Goal: Transaction & Acquisition: Obtain resource

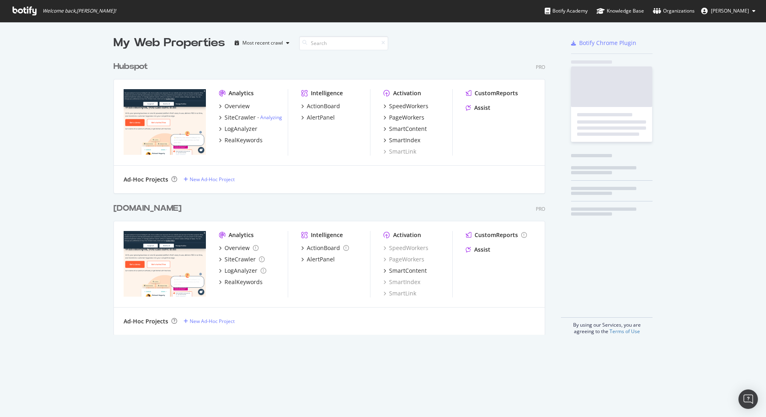
scroll to position [409, 750]
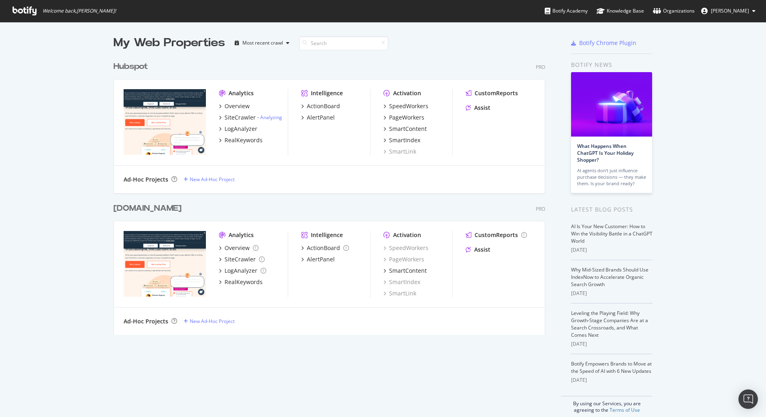
click at [128, 67] on div "Hubspot" at bounding box center [130, 67] width 34 height 12
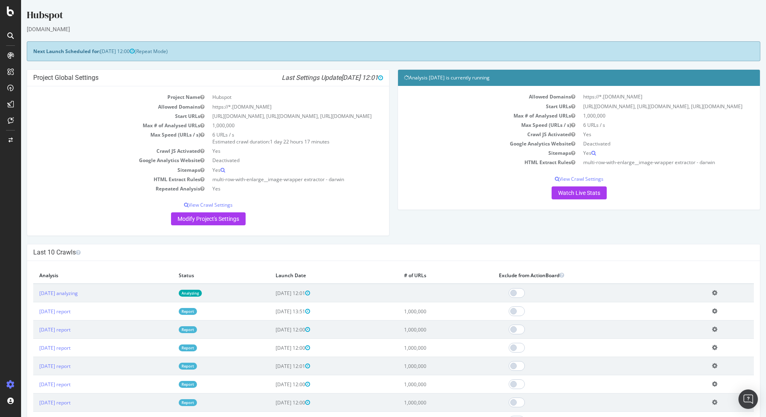
click at [451, 244] on div "Project Global Settings Last Settings Update [DATE] 12:01 Project Name Hubspot …" at bounding box center [393, 156] width 741 height 175
click at [70, 315] on link "[DATE] report" at bounding box center [54, 311] width 31 height 7
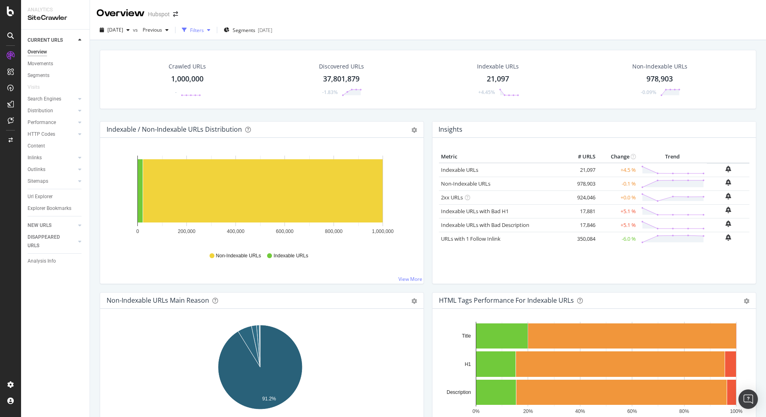
click at [204, 30] on div "Filters" at bounding box center [197, 30] width 14 height 7
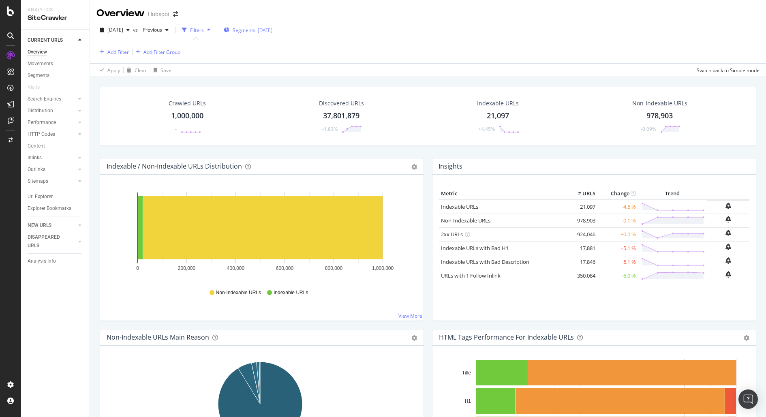
click at [255, 31] on span "Segments" at bounding box center [243, 30] width 23 height 7
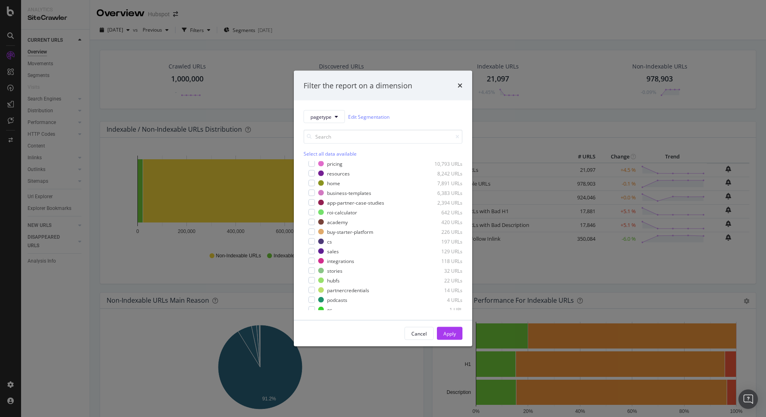
scroll to position [152, 0]
click at [566, 144] on div "Filter the report on a dimension pagetype Edit Segmentation Select all data ava…" at bounding box center [383, 208] width 766 height 417
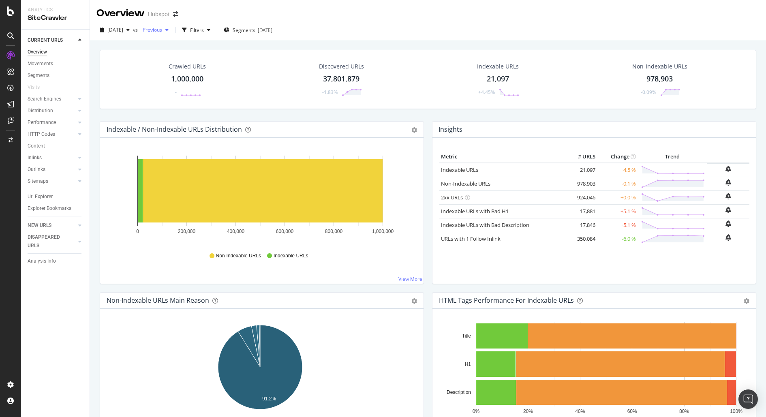
click at [162, 30] on span "Previous" at bounding box center [150, 29] width 23 height 7
click at [216, 21] on div "[DATE] vs Previous Filters Segments [DATE]" at bounding box center [428, 30] width 676 height 20
click at [213, 23] on button "Filters" at bounding box center [196, 29] width 35 height 13
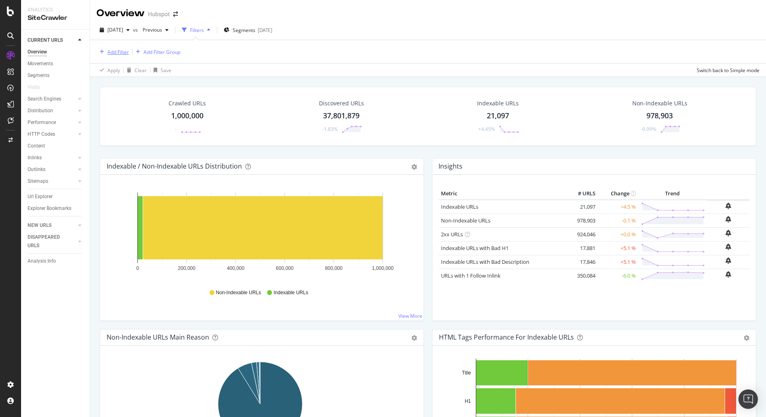
click at [124, 51] on div "Add Filter" at bounding box center [117, 52] width 21 height 7
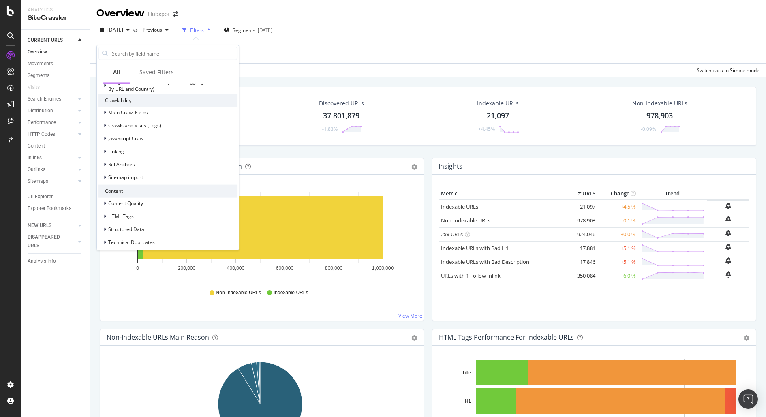
scroll to position [264, 0]
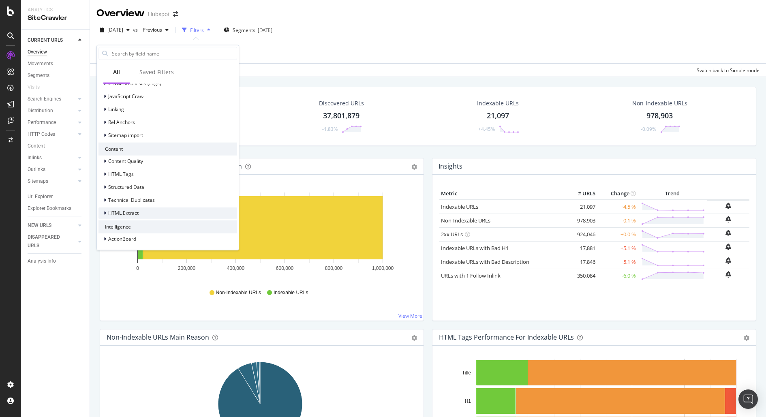
click at [130, 210] on span "HTML Extract" at bounding box center [123, 212] width 30 height 7
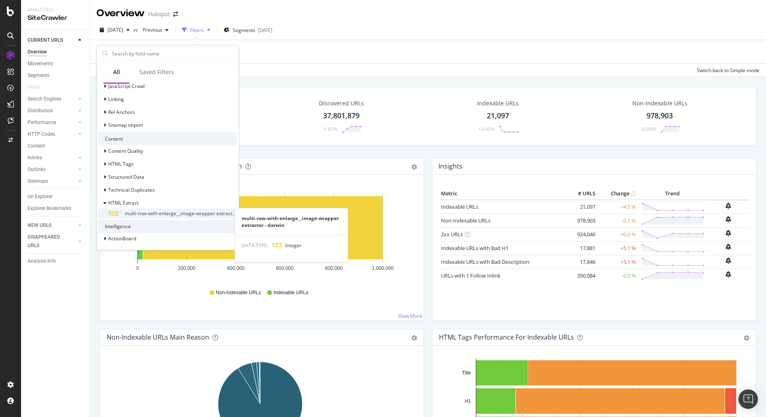
click at [158, 211] on span "multi-row-with-enlarge__image-wrapper extractor - darwin" at bounding box center [191, 212] width 132 height 7
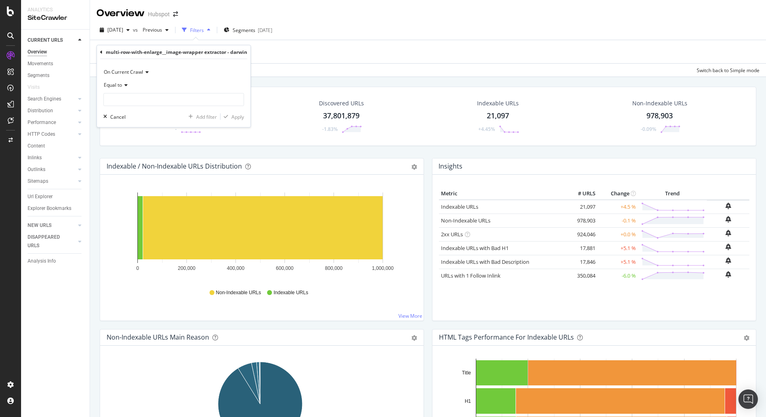
click at [121, 84] on span "Equal to" at bounding box center [113, 84] width 18 height 7
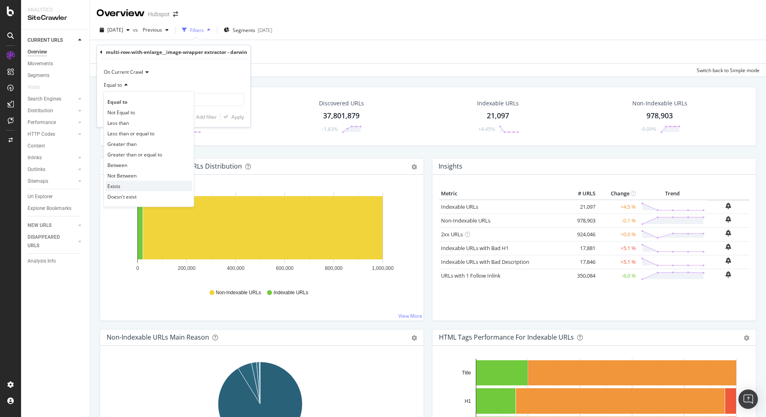
click at [138, 186] on div "Exists" at bounding box center [148, 186] width 87 height 11
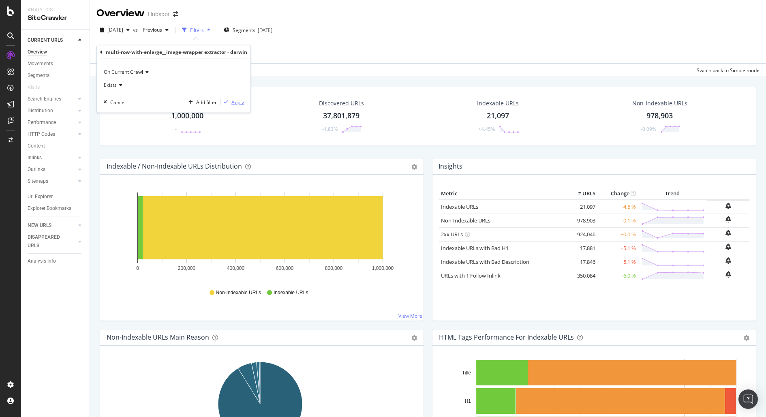
click at [238, 100] on div "Apply" at bounding box center [237, 101] width 13 height 7
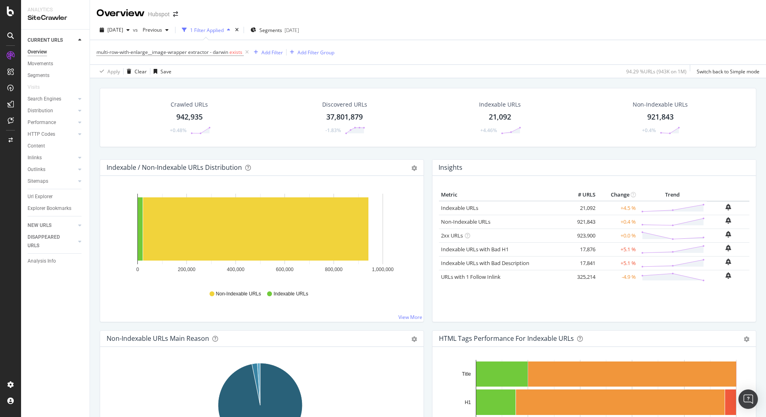
click at [496, 117] on div "21,092" at bounding box center [499, 117] width 22 height 11
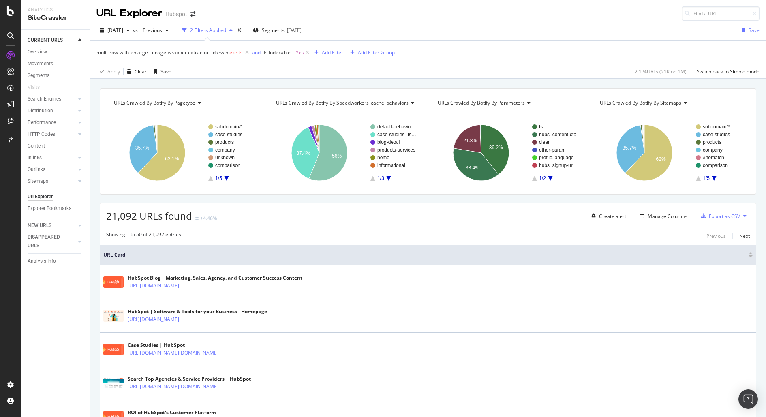
click at [327, 51] on div "Add Filter" at bounding box center [332, 52] width 21 height 7
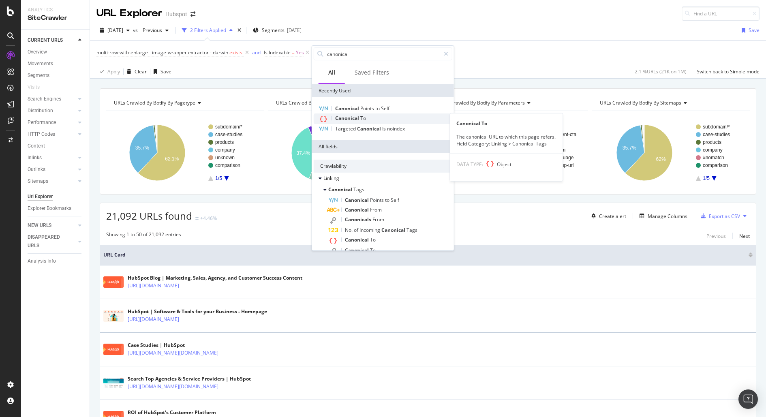
type input "canonical"
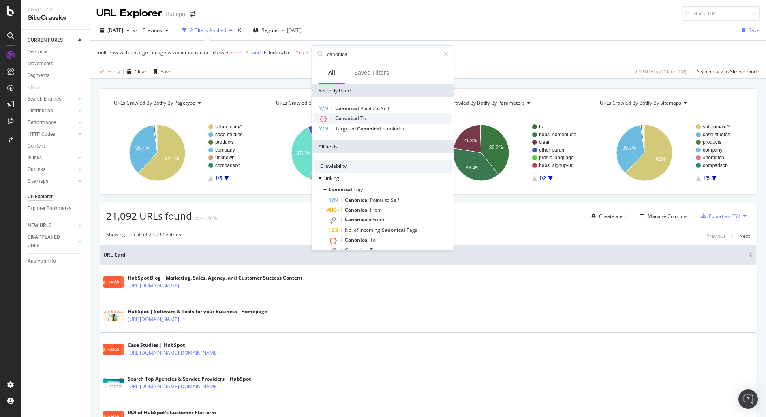
click at [380, 113] on div "Canonical To" at bounding box center [383, 118] width 139 height 11
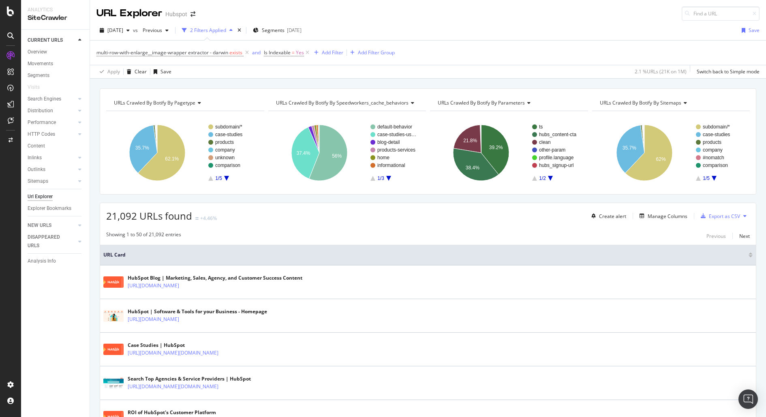
click at [448, 62] on div "multi-row-with-enlarge__image-wrapper extractor - darwin exists and Is Indexabl…" at bounding box center [427, 53] width 663 height 24
click at [330, 50] on div "Add Filter" at bounding box center [332, 52] width 21 height 7
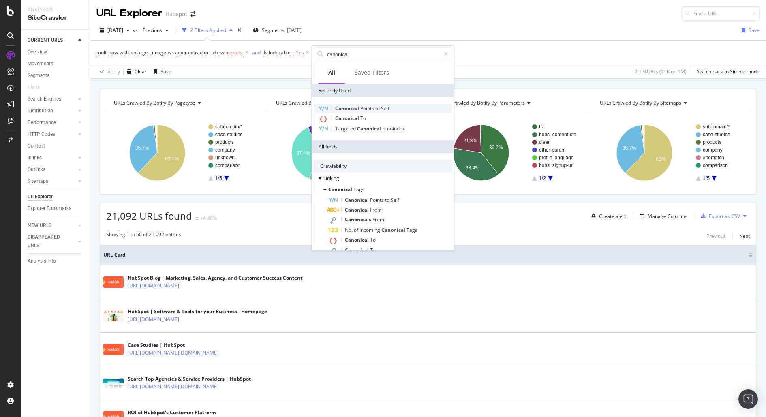
click at [381, 105] on span "Self" at bounding box center [385, 108] width 9 height 7
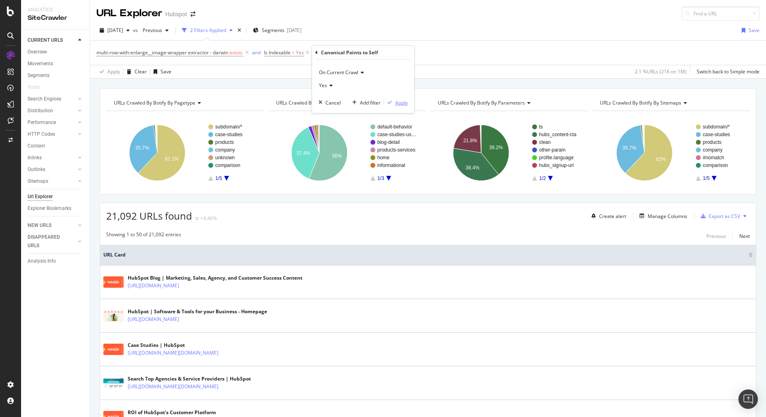
click at [403, 101] on div "Apply" at bounding box center [401, 102] width 13 height 7
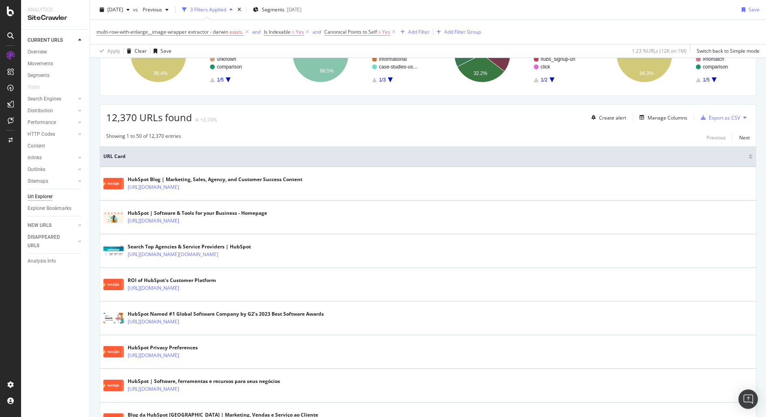
scroll to position [102, 0]
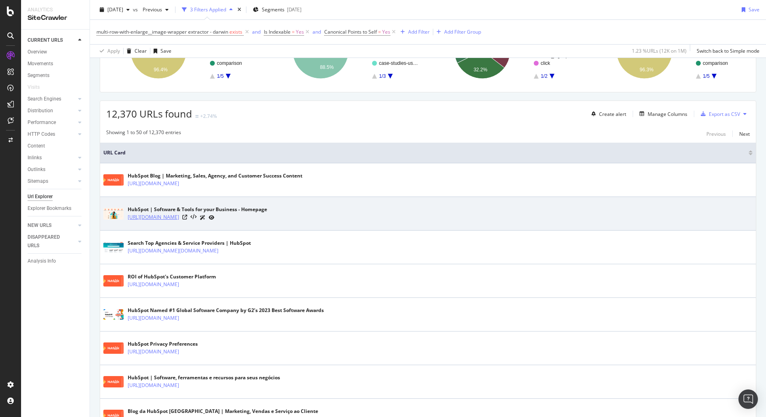
click at [159, 217] on link "[URL][DOMAIN_NAME]" at bounding box center [153, 217] width 51 height 8
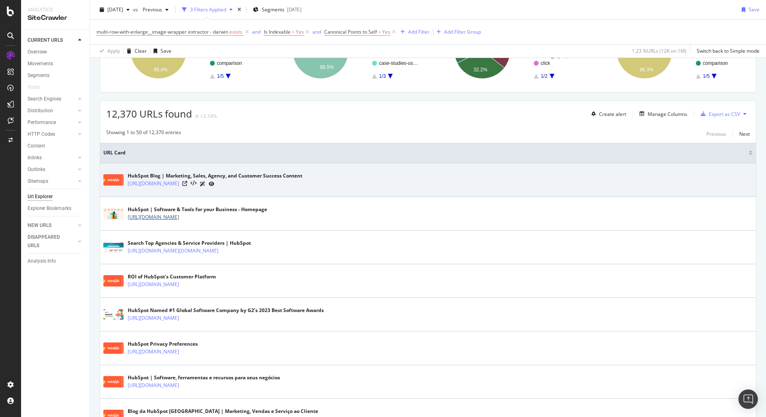
scroll to position [0, 0]
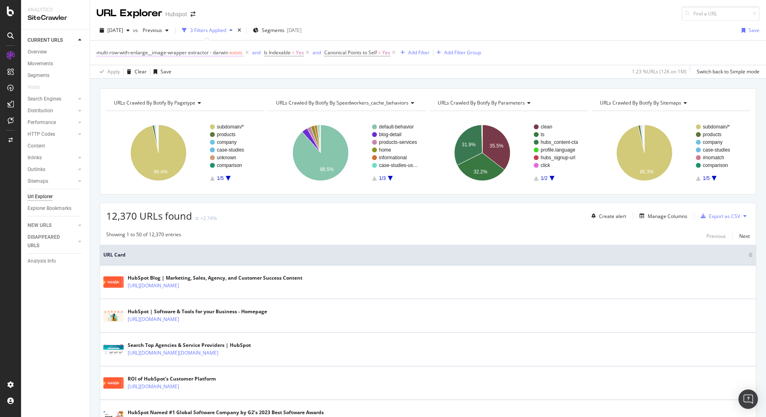
click at [235, 53] on span "exists" at bounding box center [235, 52] width 13 height 7
click at [124, 85] on div "Exists" at bounding box center [173, 83] width 141 height 13
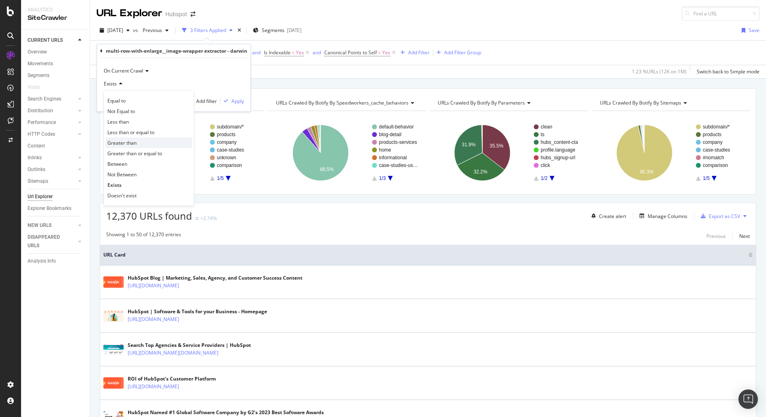
click at [148, 140] on div "Greater than" at bounding box center [148, 142] width 87 height 11
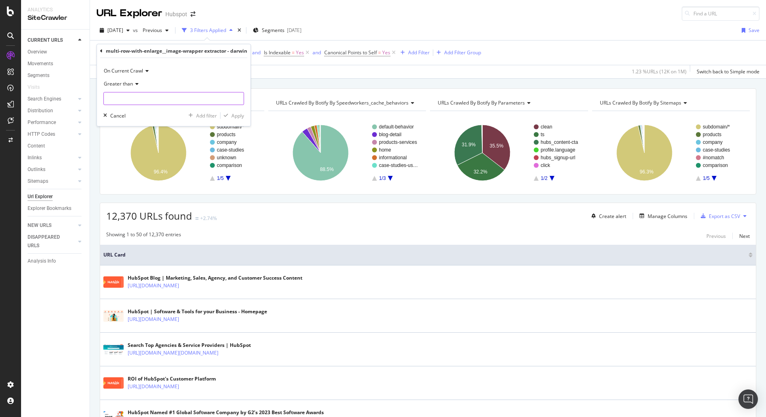
click at [132, 95] on input "number" at bounding box center [173, 98] width 141 height 13
click at [131, 79] on div "Greater than" at bounding box center [173, 83] width 141 height 13
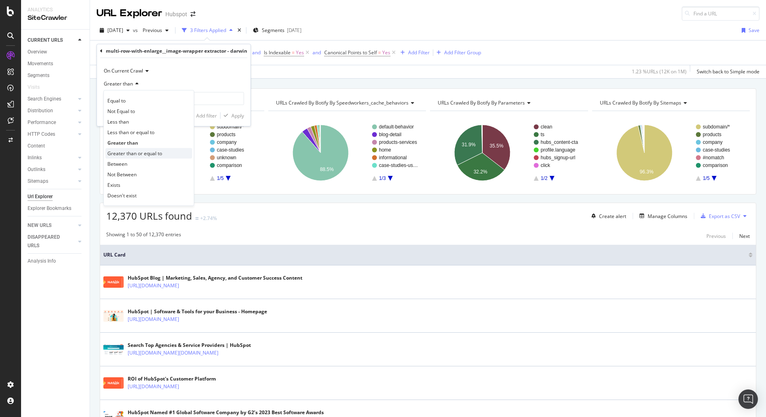
click at [160, 154] on span "Greater than or equal to" at bounding box center [134, 153] width 55 height 7
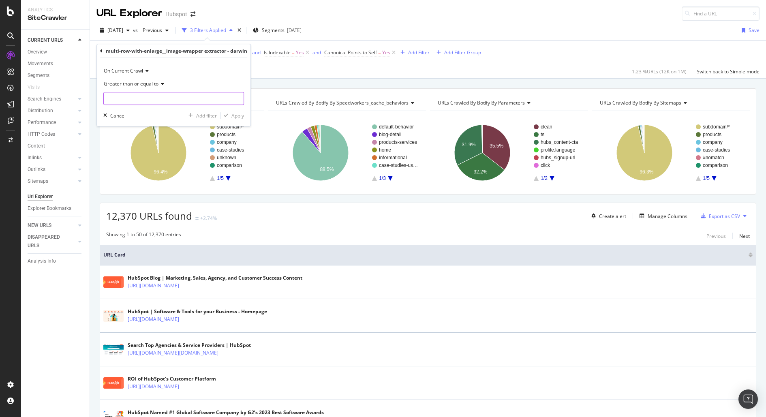
click at [143, 95] on input "number" at bounding box center [173, 98] width 141 height 13
type input "1"
click at [235, 112] on div "Apply" at bounding box center [237, 115] width 13 height 7
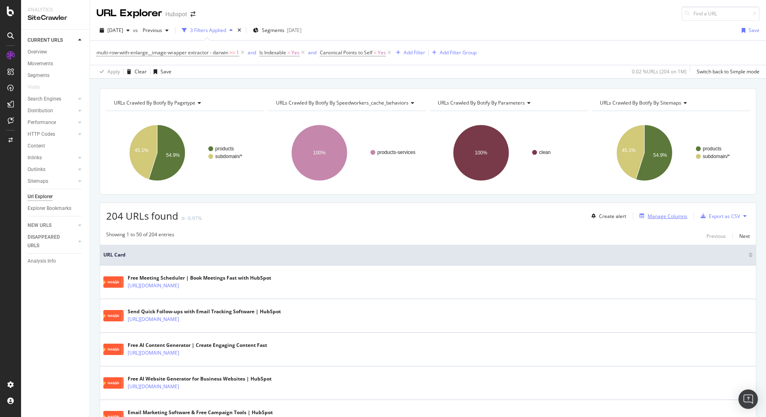
click at [654, 215] on div "Manage Columns" at bounding box center [667, 216] width 40 height 7
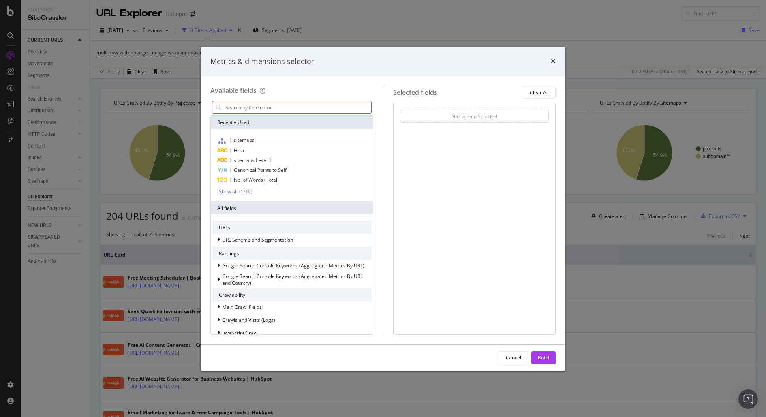
type input "k"
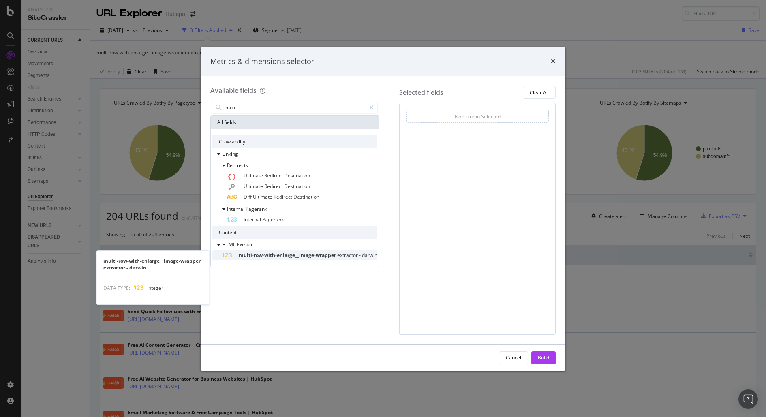
type input "multi"
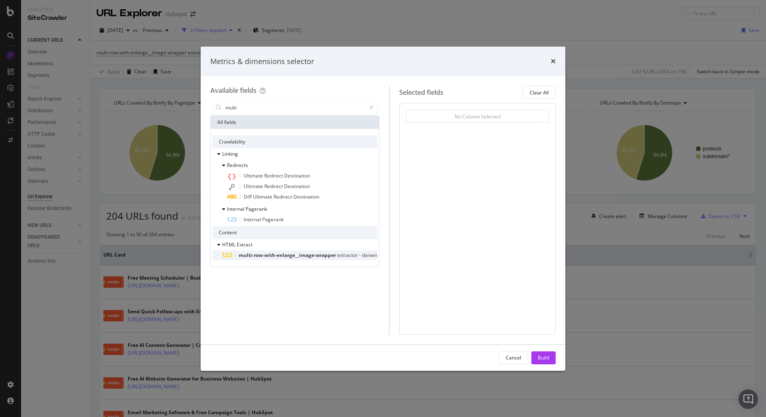
click at [293, 257] on span "multi-row-with-enlarge__image-wrapper" at bounding box center [288, 255] width 98 height 7
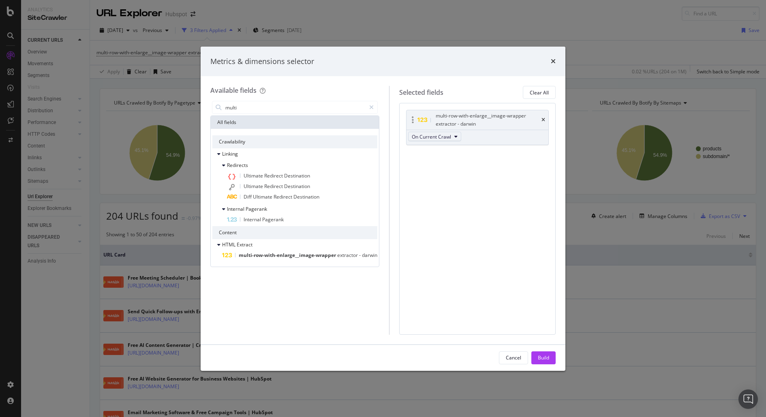
click at [450, 135] on span "On Current Crawl" at bounding box center [431, 136] width 39 height 7
click at [518, 193] on div "multi-row-with-enlarge__image-wrapper extractor - darwin On Current Crawl You c…" at bounding box center [477, 218] width 156 height 231
click at [539, 354] on div "Build" at bounding box center [543, 357] width 11 height 7
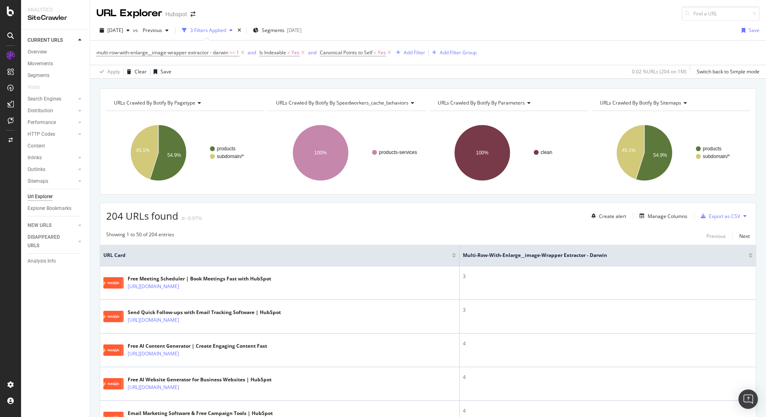
click at [743, 214] on icon at bounding box center [744, 215] width 3 height 5
click at [673, 231] on div "Showing 1 to 50 of 204 entries Previous Next" at bounding box center [427, 236] width 655 height 10
click at [654, 215] on div "Manage Columns" at bounding box center [667, 216] width 40 height 7
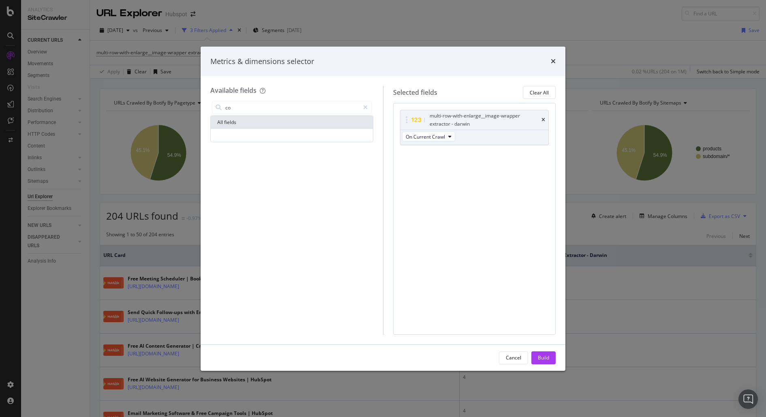
type input "c"
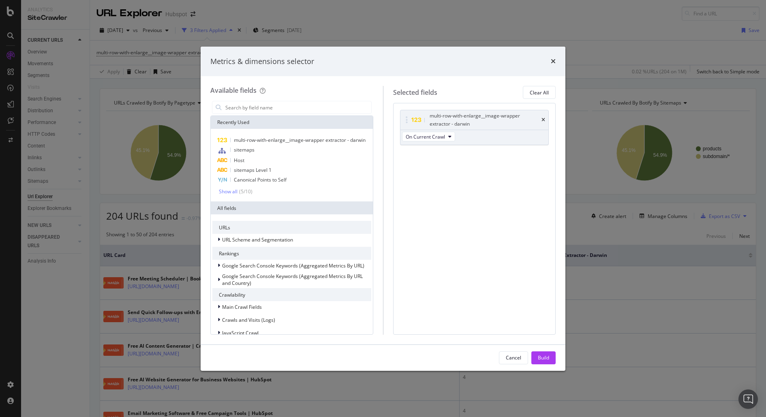
click at [481, 195] on div "multi-row-with-enlarge__image-wrapper extractor - darwin On Current Crawl You c…" at bounding box center [474, 218] width 163 height 231
click at [285, 106] on input "modal" at bounding box center [297, 107] width 147 height 12
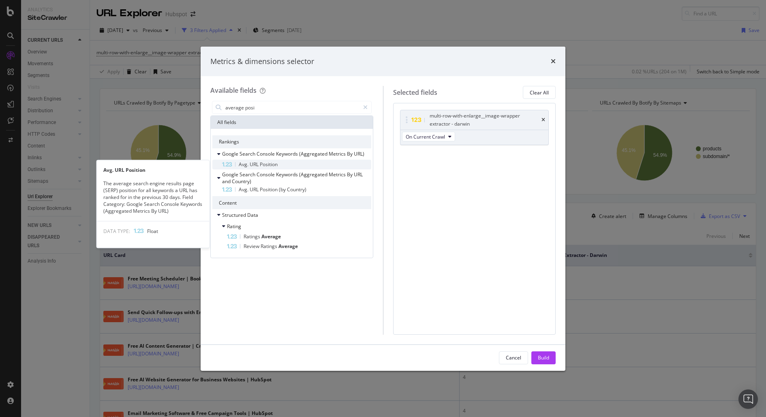
click at [282, 162] on div "Avg. URL Position" at bounding box center [296, 165] width 149 height 10
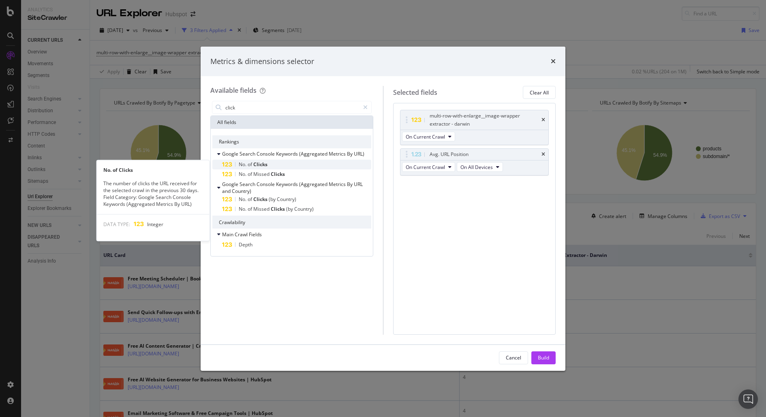
click at [289, 161] on div "No. of Clicks" at bounding box center [296, 165] width 149 height 10
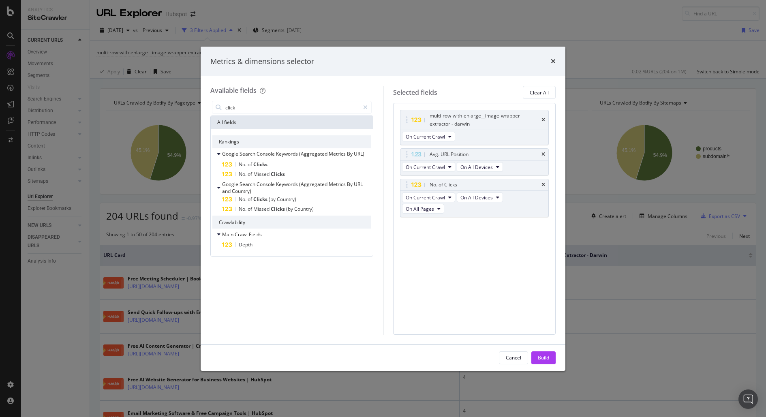
click at [243, 100] on div "click" at bounding box center [291, 107] width 163 height 16
click at [240, 107] on input "click" at bounding box center [291, 107] width 135 height 12
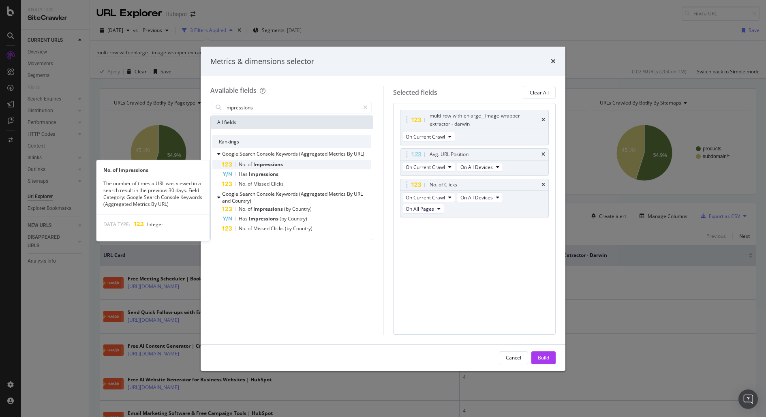
click at [269, 165] on span "Impressions" at bounding box center [268, 164] width 30 height 7
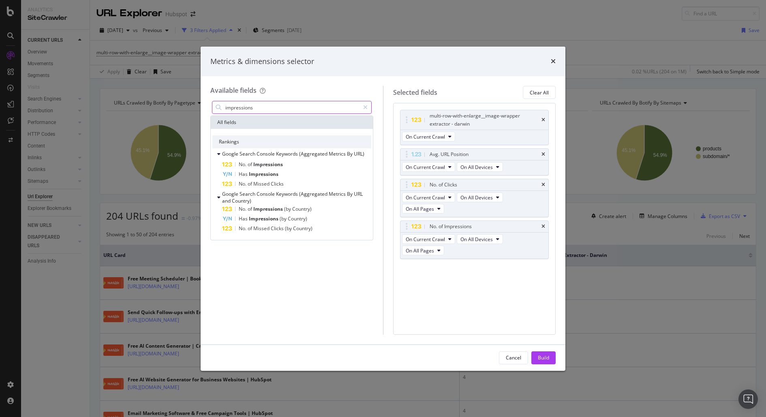
click at [254, 108] on input "impressions" at bounding box center [291, 107] width 135 height 12
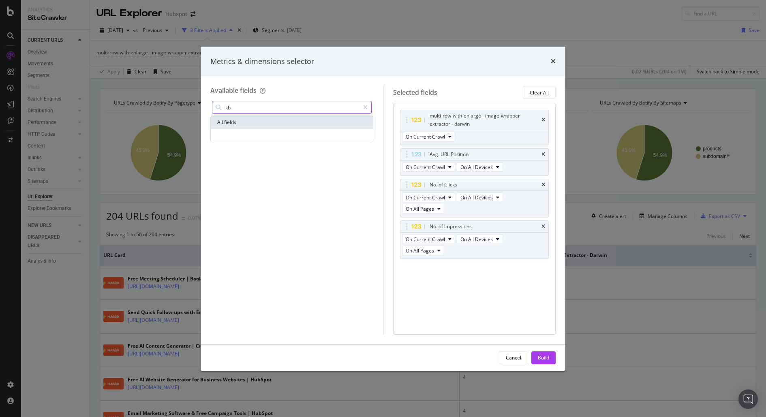
type input "k"
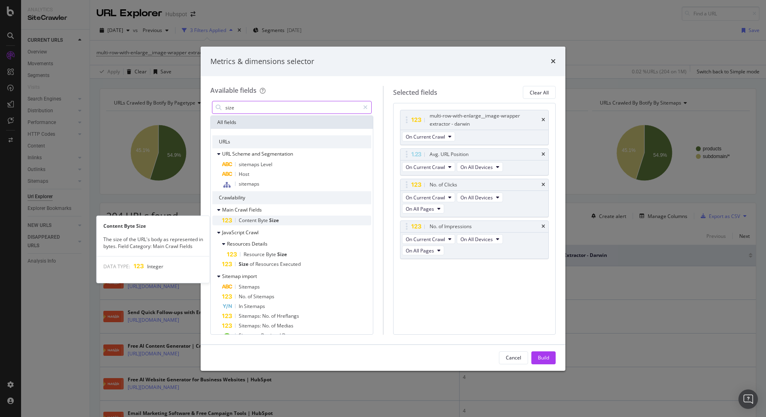
type input "size"
click at [282, 219] on div "Content Byte Size" at bounding box center [296, 220] width 149 height 10
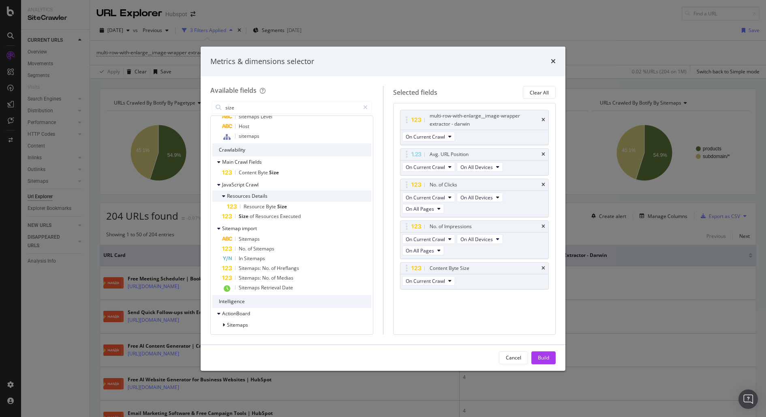
scroll to position [50, 0]
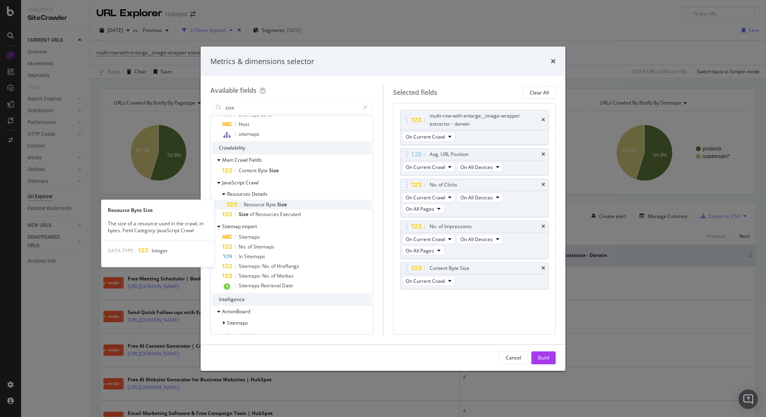
click at [314, 203] on div "Resource Byte Size" at bounding box center [299, 205] width 144 height 10
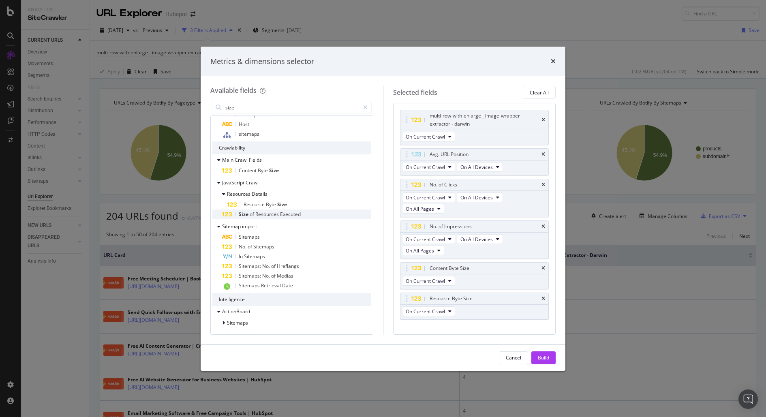
click at [281, 217] on span "Executed" at bounding box center [290, 214] width 21 height 7
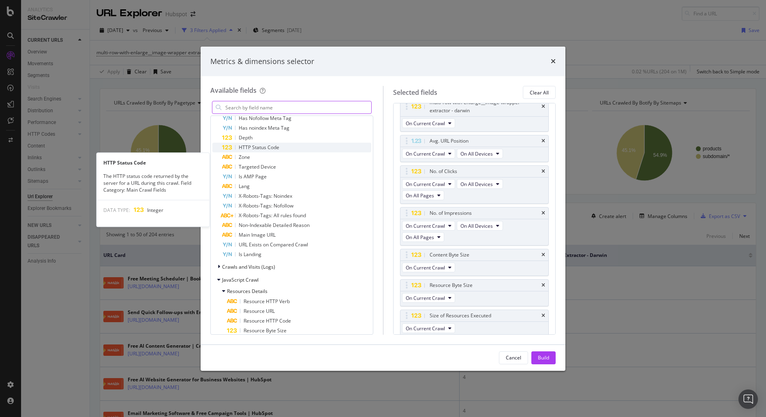
scroll to position [497, 0]
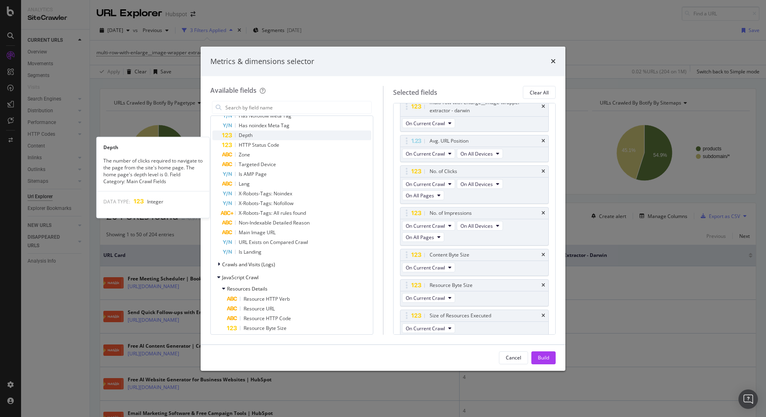
click at [273, 140] on div "Depth" at bounding box center [296, 135] width 149 height 10
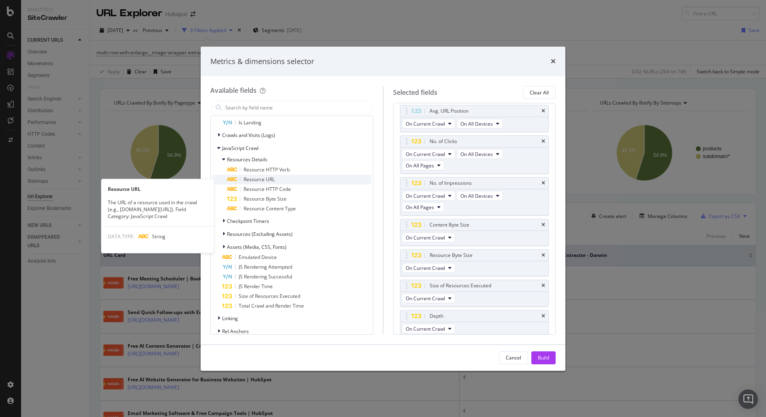
scroll to position [628, 0]
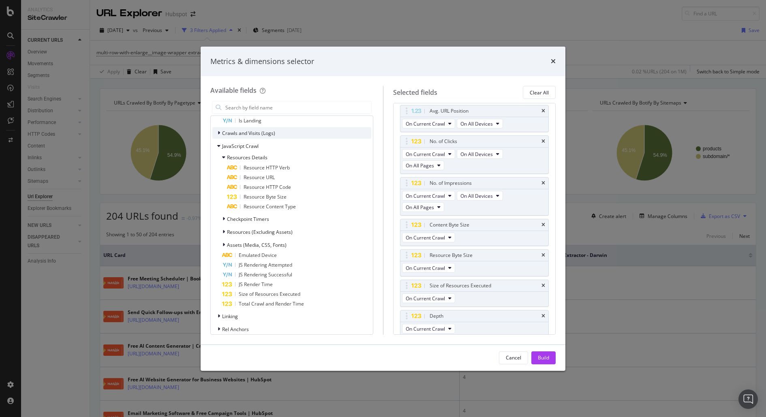
click at [222, 137] on span "Crawls and Visits (Logs)" at bounding box center [248, 133] width 53 height 7
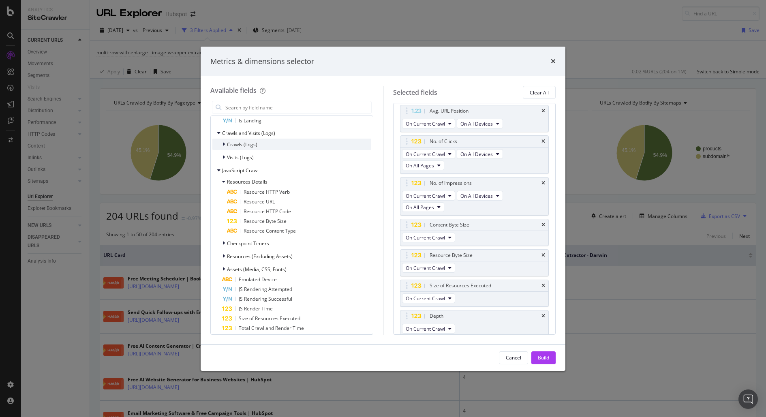
click at [226, 148] on div "modal" at bounding box center [224, 144] width 5 height 8
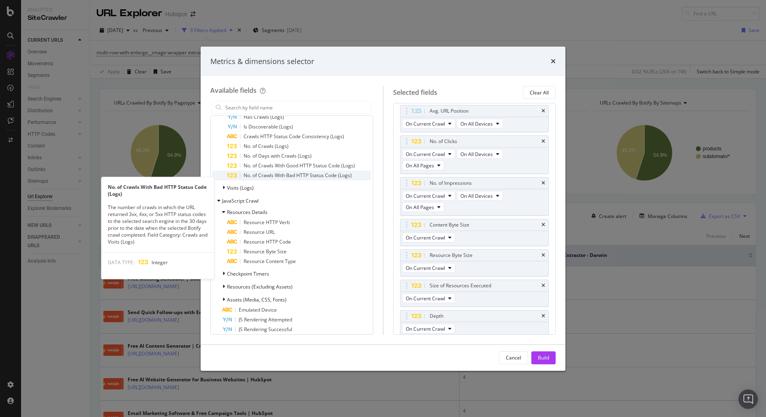
scroll to position [690, 0]
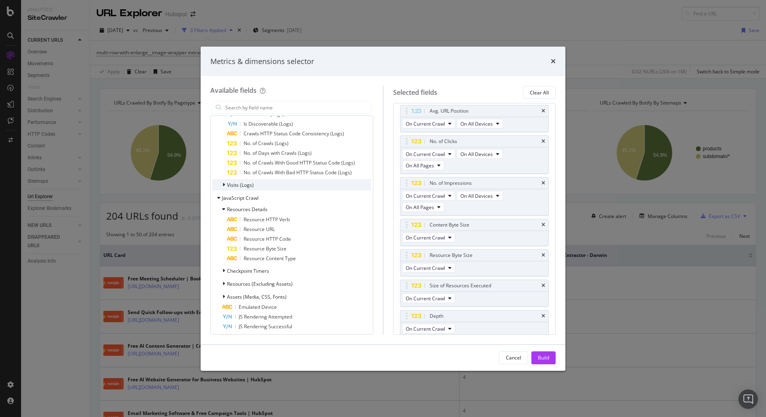
click at [225, 189] on div "modal" at bounding box center [224, 185] width 5 height 8
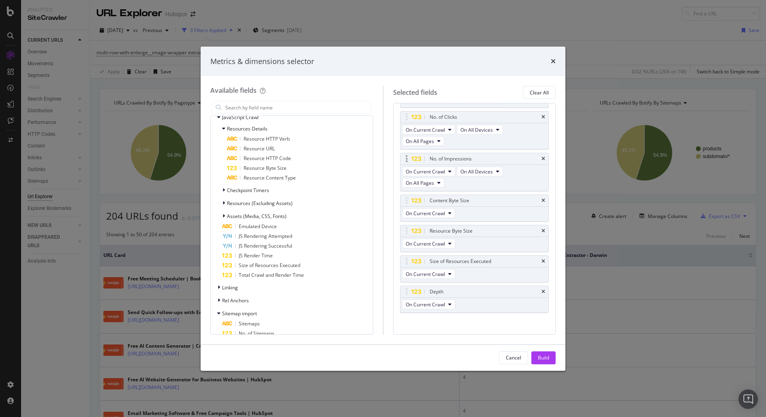
scroll to position [70, 0]
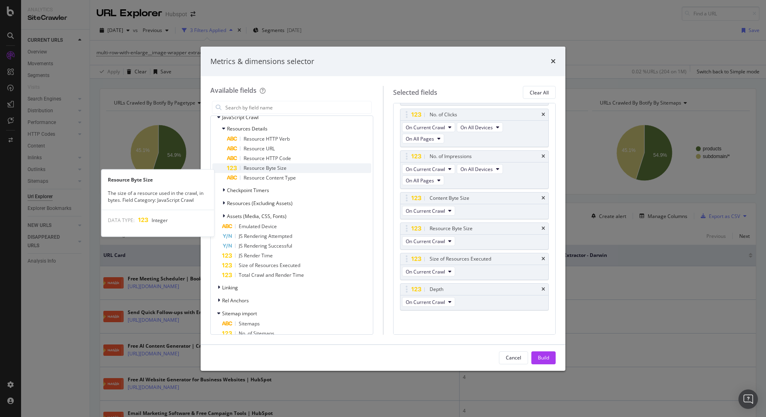
click at [287, 173] on div "Resource Byte Size" at bounding box center [299, 168] width 144 height 10
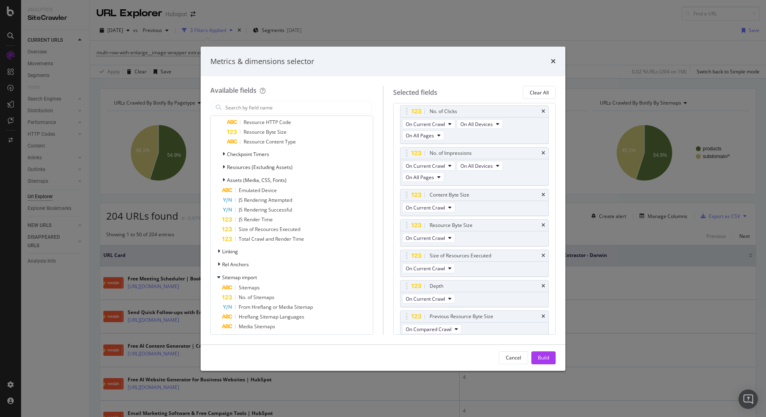
scroll to position [887, 0]
click at [228, 169] on span "Resources (Excluding Assets)" at bounding box center [260, 165] width 66 height 7
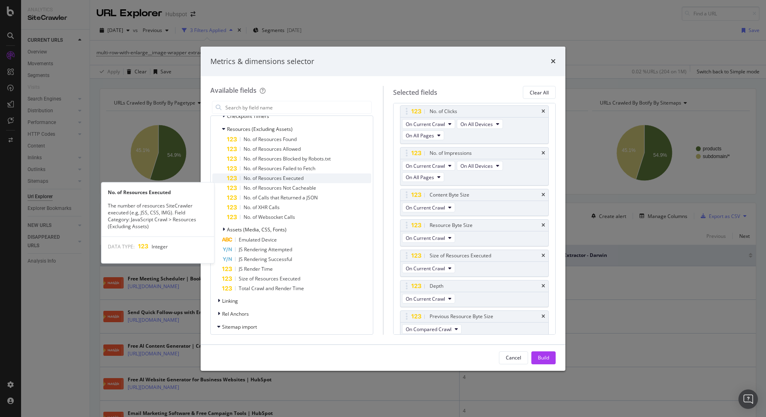
scroll to position [925, 0]
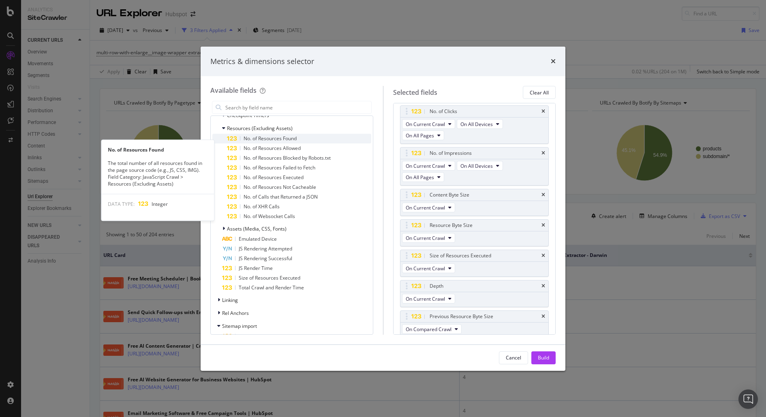
click at [305, 143] on div "No. of Resources Found" at bounding box center [299, 139] width 144 height 10
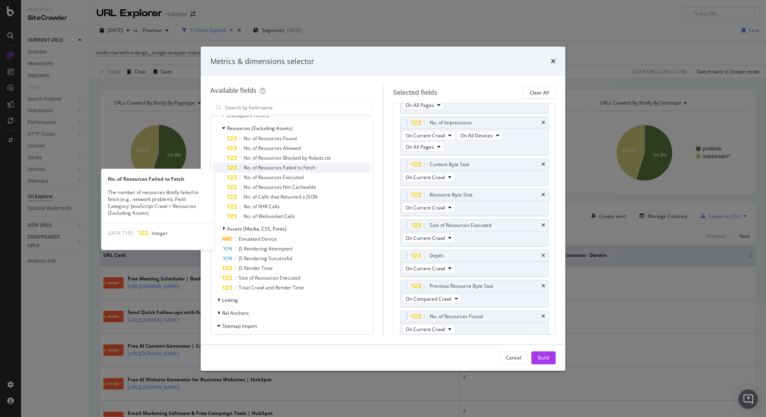
click at [317, 173] on div "No. of Resources Failed to Fetch" at bounding box center [299, 168] width 144 height 10
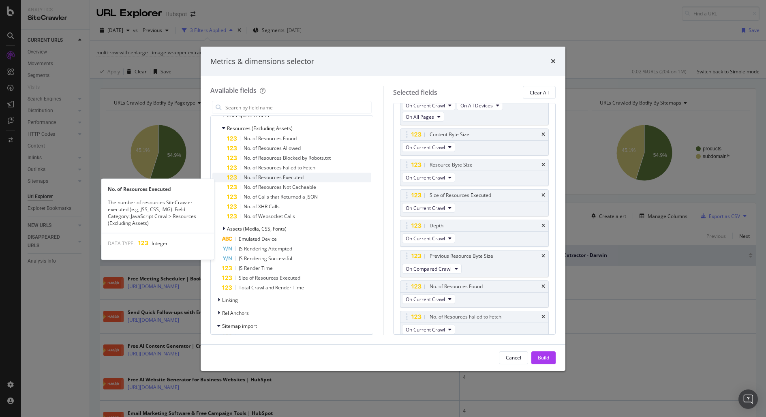
click at [318, 182] on div "No. of Resources Executed" at bounding box center [299, 178] width 144 height 10
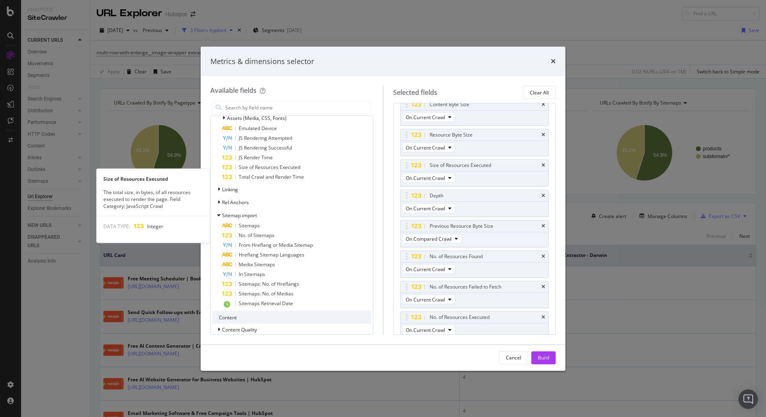
scroll to position [1036, 0]
click at [262, 170] on span "Size of Resources Executed" at bounding box center [270, 166] width 62 height 7
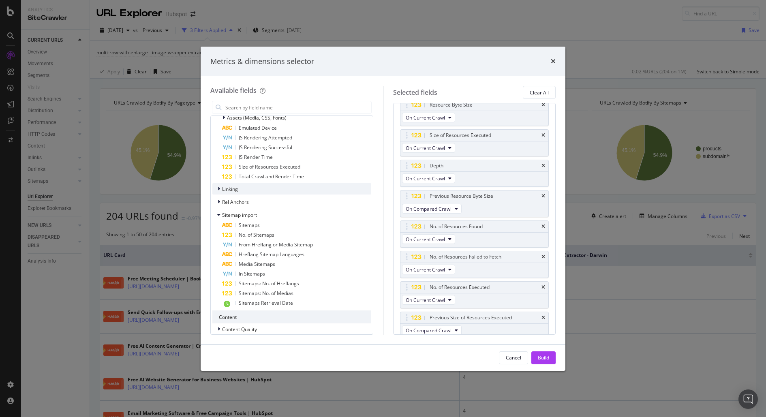
click at [219, 193] on div "modal" at bounding box center [219, 189] width 5 height 8
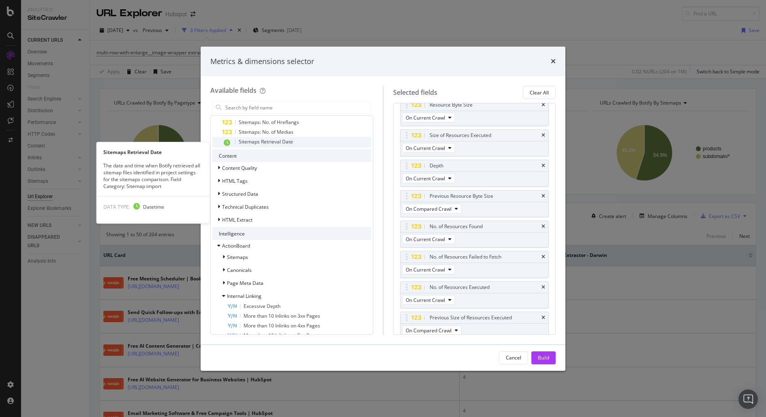
scroll to position [1333, 0]
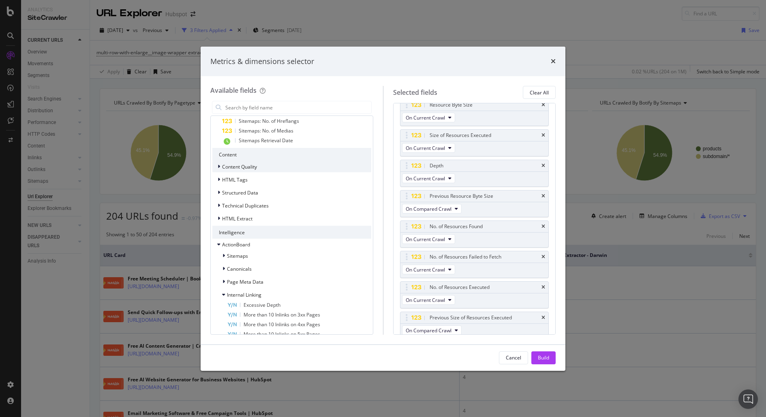
click at [222, 170] on span "Content Quality" at bounding box center [239, 166] width 35 height 7
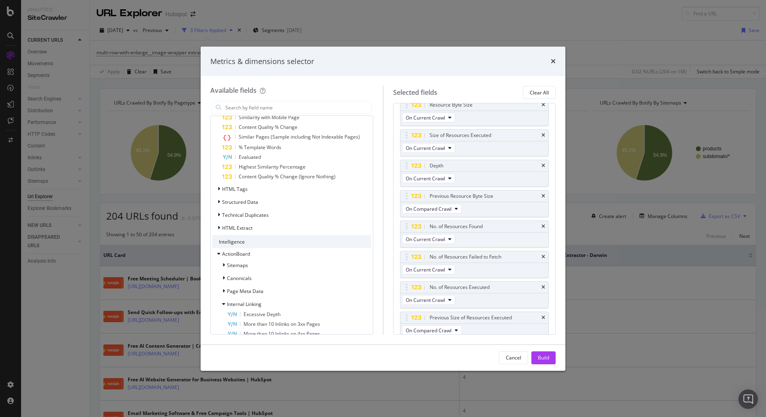
scroll to position [1455, 0]
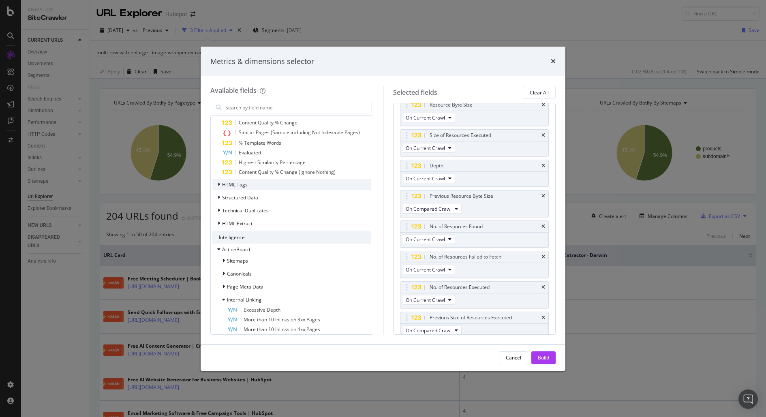
click at [221, 190] on div "HTML Tags" at bounding box center [291, 184] width 159 height 11
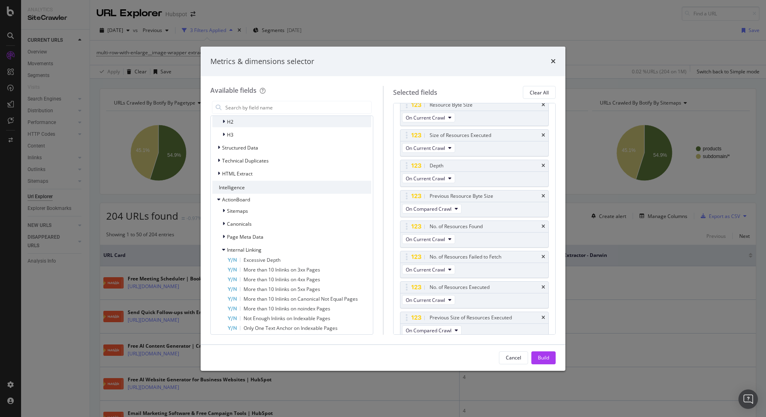
scroll to position [1613, 0]
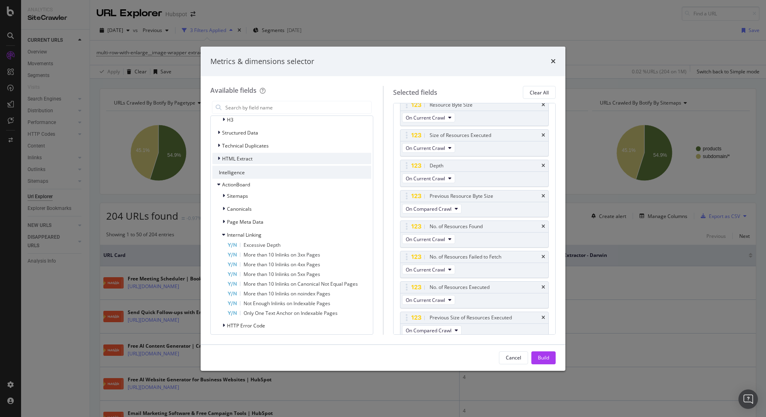
click at [239, 162] on span "HTML Extract" at bounding box center [237, 158] width 30 height 7
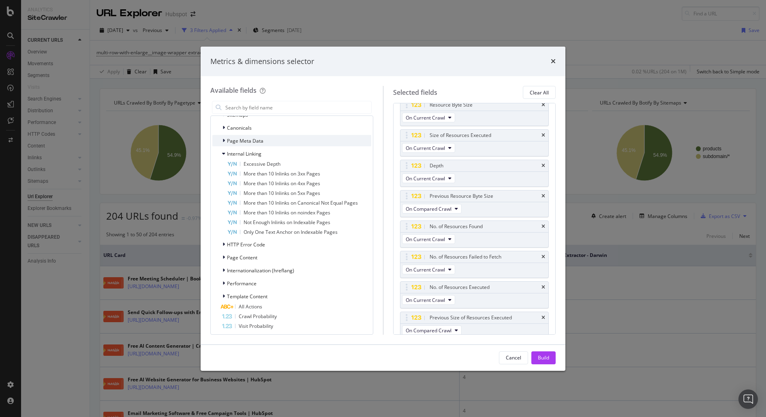
scroll to position [1706, 0]
click at [236, 260] on div "Sitemaps Canonicals Page Meta Data Internal Linking Excessive Depth More than 1…" at bounding box center [291, 218] width 159 height 222
click at [247, 252] on span "Page Content" at bounding box center [242, 255] width 30 height 7
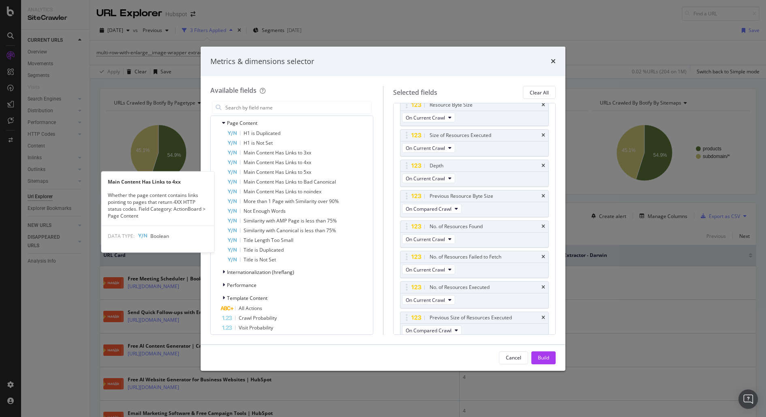
scroll to position [1842, 0]
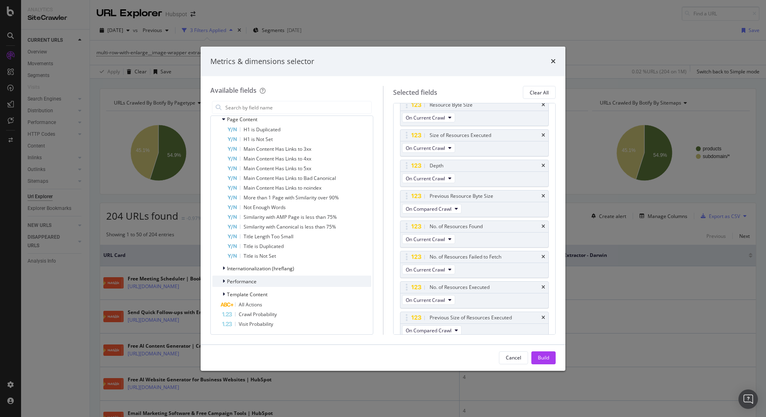
click at [250, 281] on span "Performance" at bounding box center [242, 281] width 30 height 7
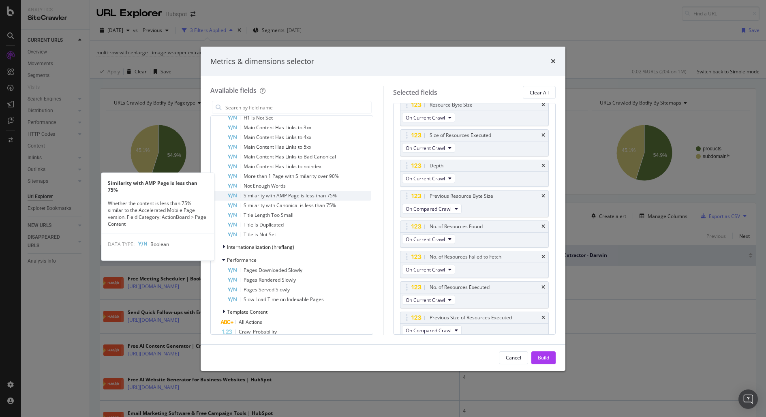
scroll to position [1881, 0]
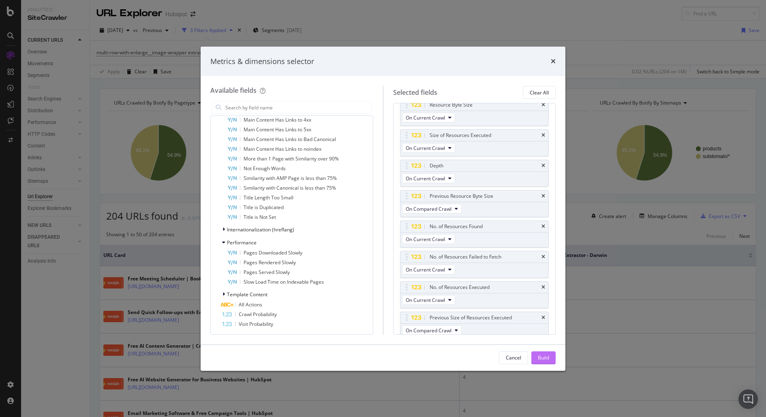
click at [541, 354] on div "Build" at bounding box center [543, 357] width 11 height 7
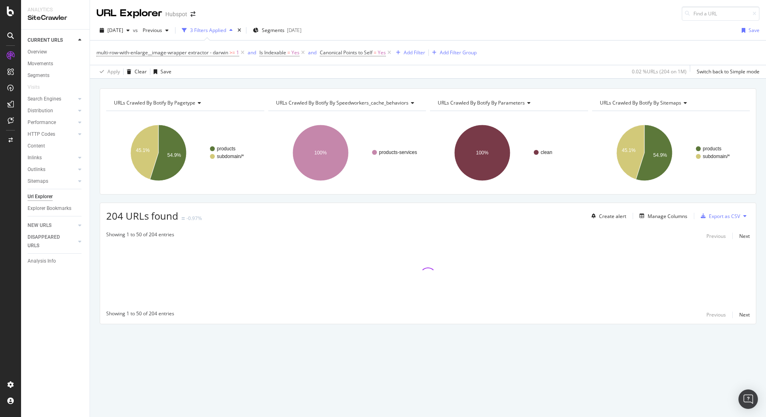
click at [543, 354] on div "URLs Crawled By Botify By pagetype Chart (by Value) Table Expand Export as CSV …" at bounding box center [428, 248] width 676 height 338
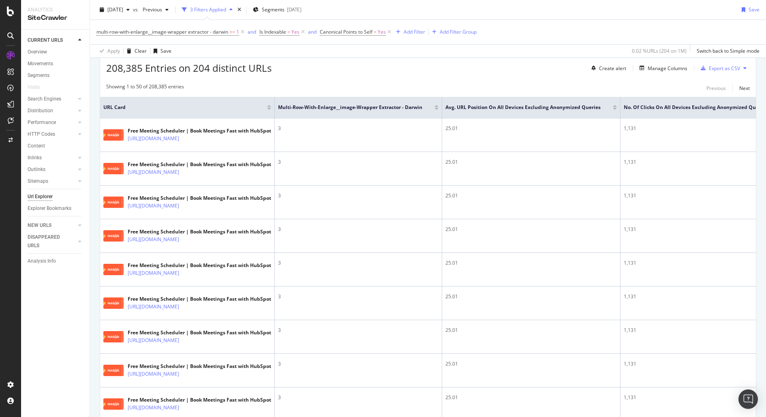
click at [201, 69] on span "208,385 Entries on 204 distinct URLs" at bounding box center [188, 67] width 165 height 13
click at [670, 68] on div "Manage Columns" at bounding box center [667, 68] width 40 height 7
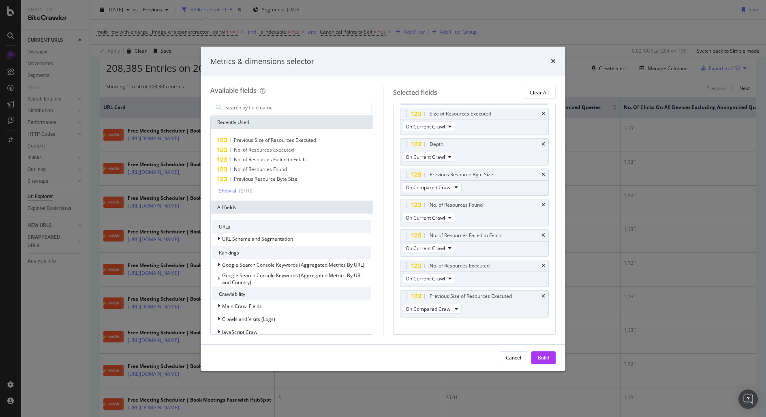
scroll to position [221, 0]
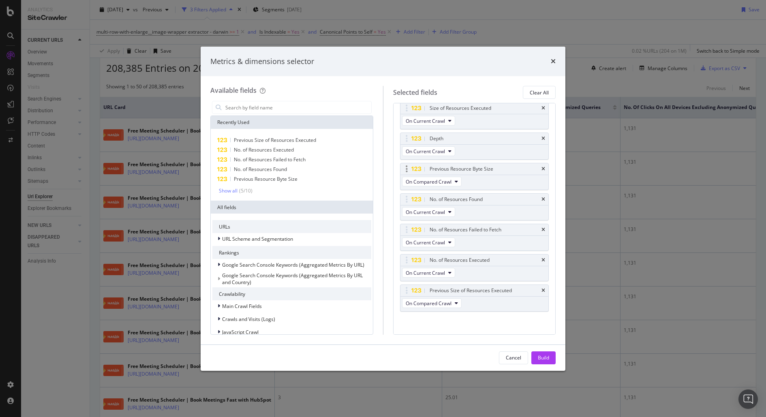
click at [538, 164] on div "Previous Resource Byte Size" at bounding box center [474, 168] width 148 height 11
click at [539, 164] on div "Previous Resource Byte Size" at bounding box center [474, 168] width 148 height 11
click at [538, 164] on div "Previous Resource Byte Size" at bounding box center [474, 168] width 148 height 11
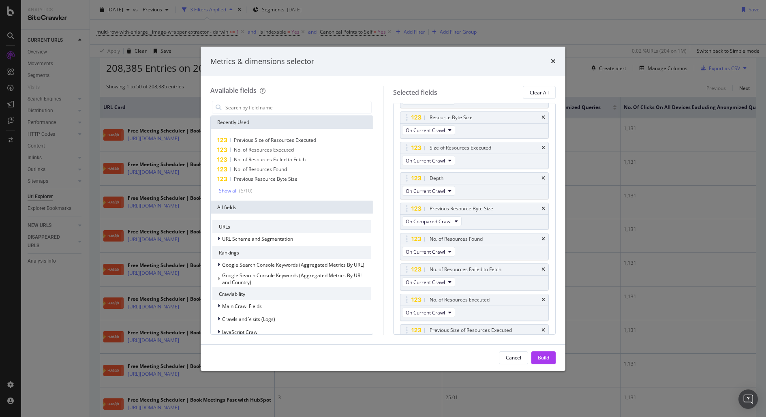
scroll to position [186, 0]
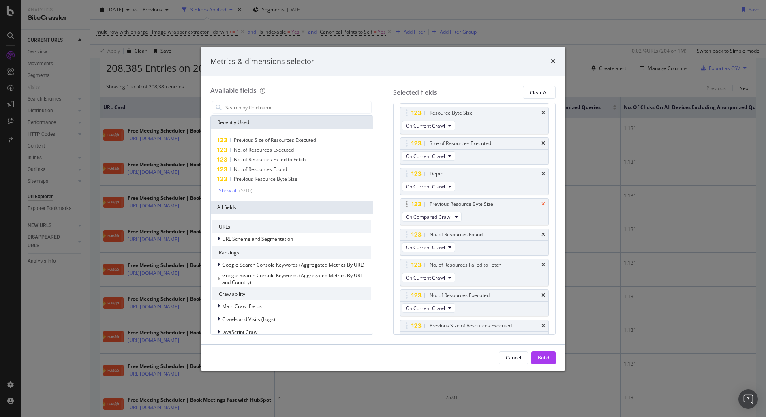
click at [541, 202] on icon "times" at bounding box center [543, 204] width 4 height 5
click at [541, 293] on icon "times" at bounding box center [543, 295] width 4 height 5
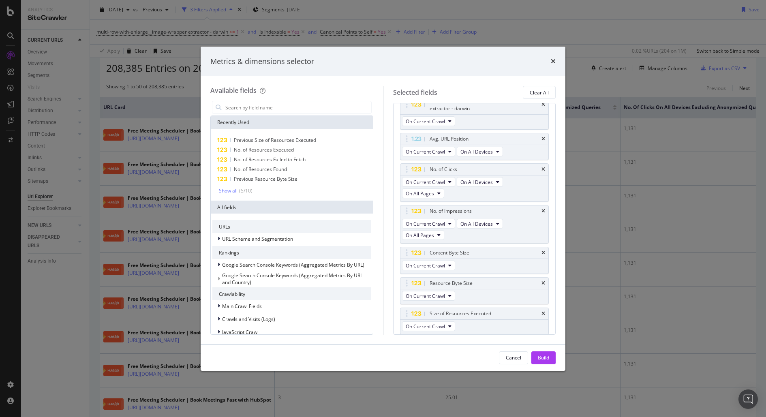
scroll to position [0, 0]
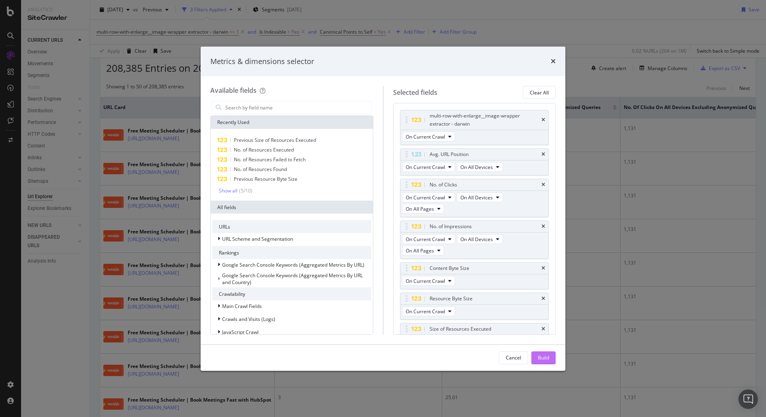
click at [543, 361] on div "Build" at bounding box center [543, 358] width 11 height 12
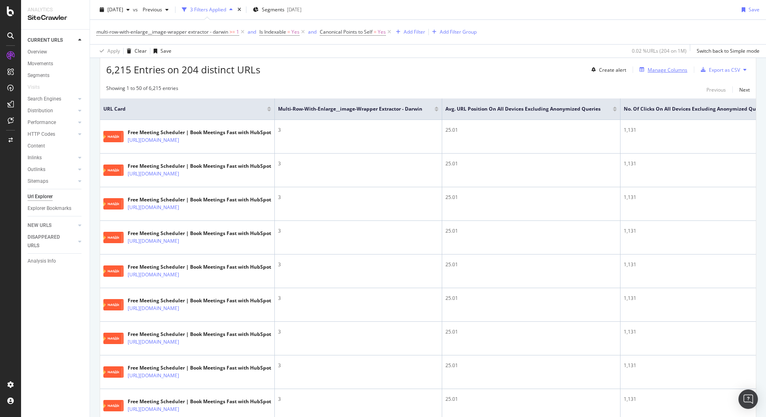
click at [659, 69] on div "Manage Columns" at bounding box center [667, 69] width 40 height 7
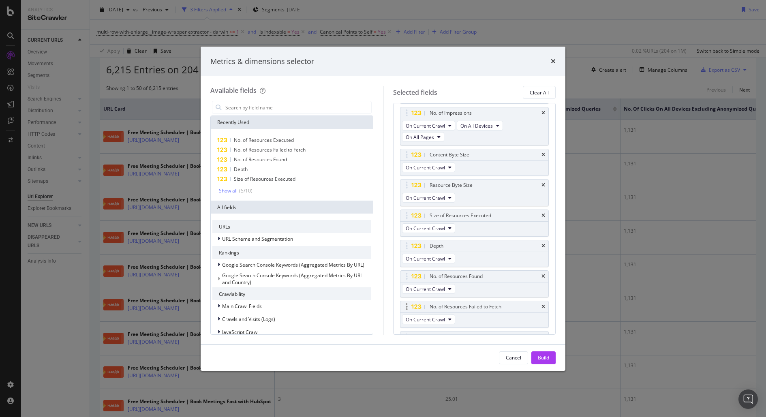
scroll to position [96, 0]
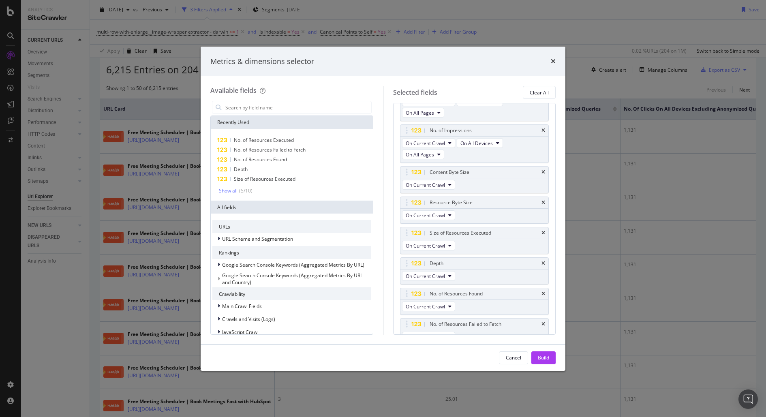
click at [597, 182] on div "Metrics & dimensions selector Available fields Recently Used No. of Resources E…" at bounding box center [383, 208] width 766 height 417
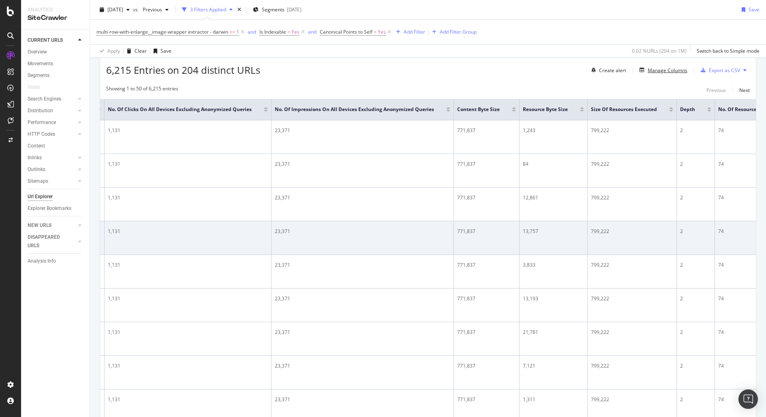
scroll to position [0, 673]
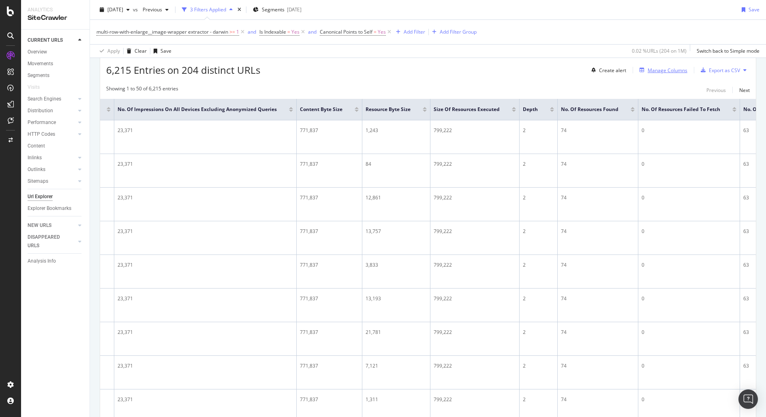
click at [658, 67] on div "Manage Columns" at bounding box center [667, 70] width 40 height 7
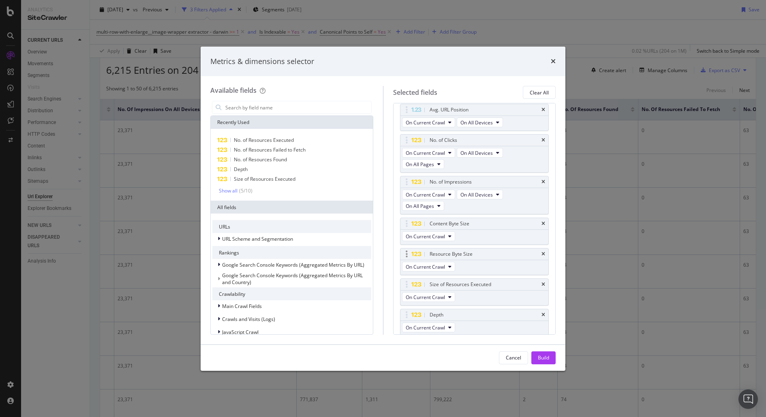
scroll to position [47, 0]
click at [539, 249] on div "Resource Byte Size" at bounding box center [474, 251] width 148 height 11
click at [538, 250] on div "Resource Byte Size" at bounding box center [474, 251] width 148 height 11
drag, startPoint x: 538, startPoint y: 250, endPoint x: 531, endPoint y: 249, distance: 6.9
click at [536, 249] on div "Resource Byte Size" at bounding box center [474, 251] width 148 height 11
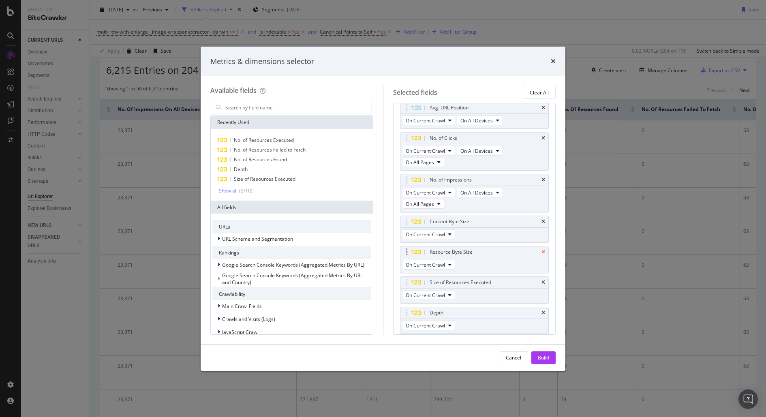
click at [541, 250] on icon "times" at bounding box center [543, 252] width 4 height 5
click at [538, 357] on div "Build" at bounding box center [543, 357] width 11 height 7
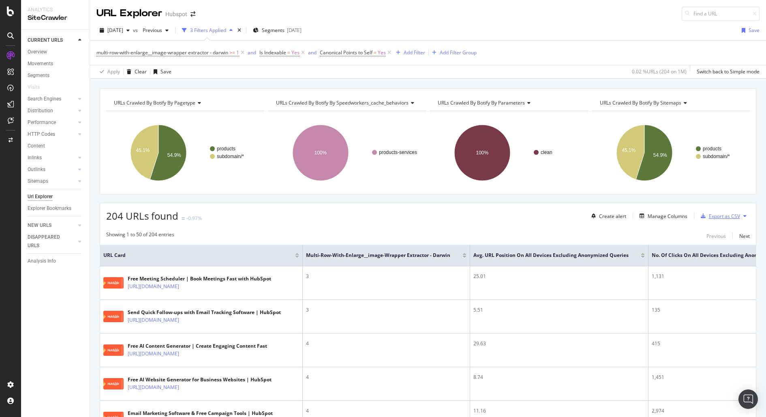
click at [708, 216] on div "Export as CSV" at bounding box center [723, 216] width 31 height 7
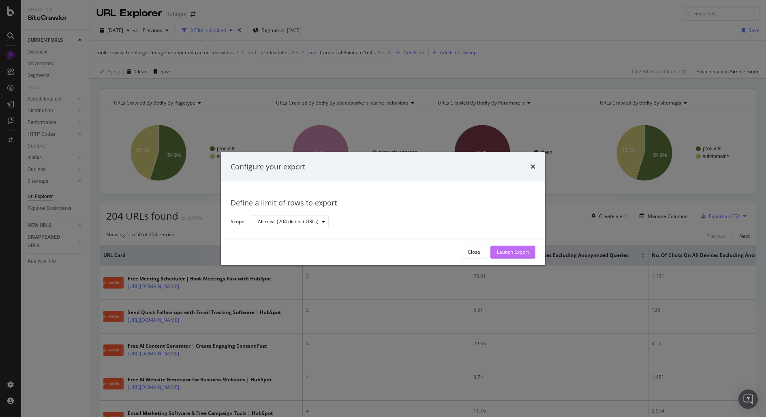
click at [515, 250] on div "Launch Export" at bounding box center [513, 252] width 32 height 7
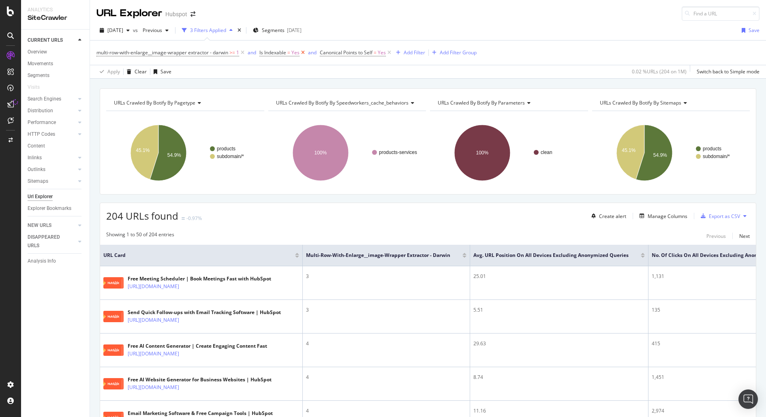
click at [304, 53] on icon at bounding box center [302, 53] width 7 height 8
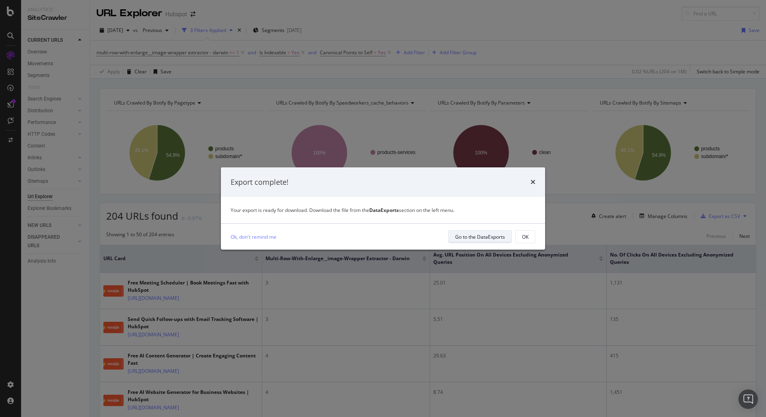
click at [475, 238] on div "Go to the DataExports" at bounding box center [480, 236] width 50 height 7
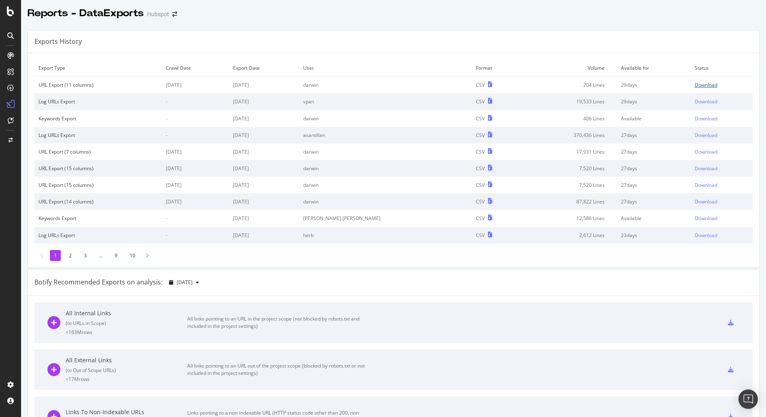
click at [697, 81] on div "Download" at bounding box center [705, 84] width 23 height 7
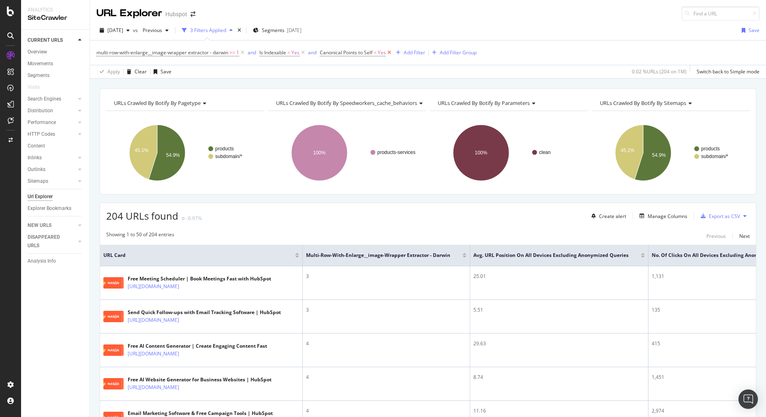
click at [388, 51] on icon at bounding box center [389, 53] width 7 height 8
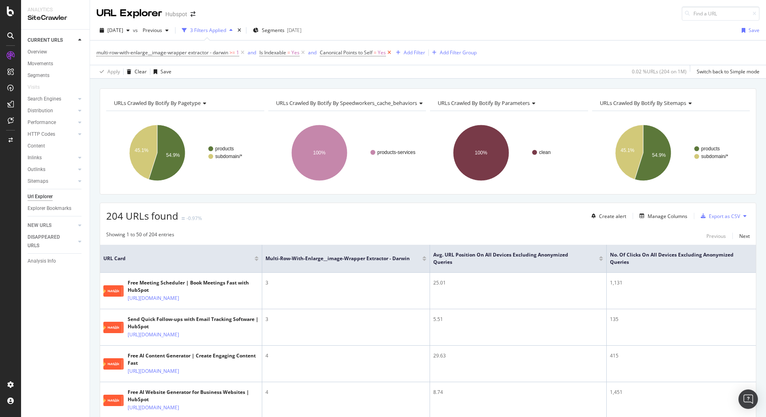
click at [390, 52] on icon at bounding box center [389, 53] width 7 height 8
click at [302, 53] on icon at bounding box center [302, 53] width 7 height 8
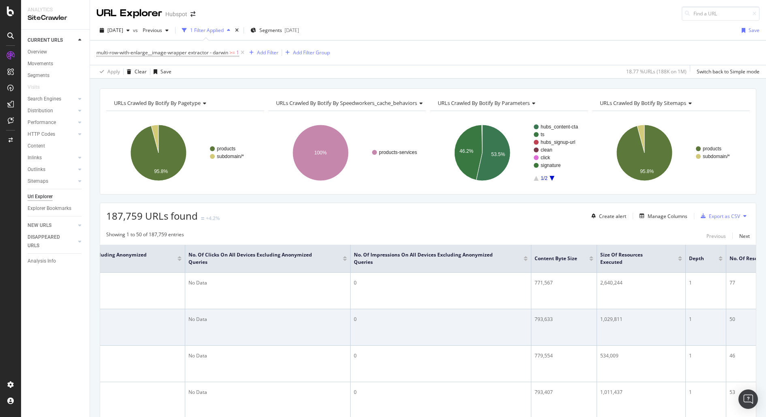
scroll to position [0, 668]
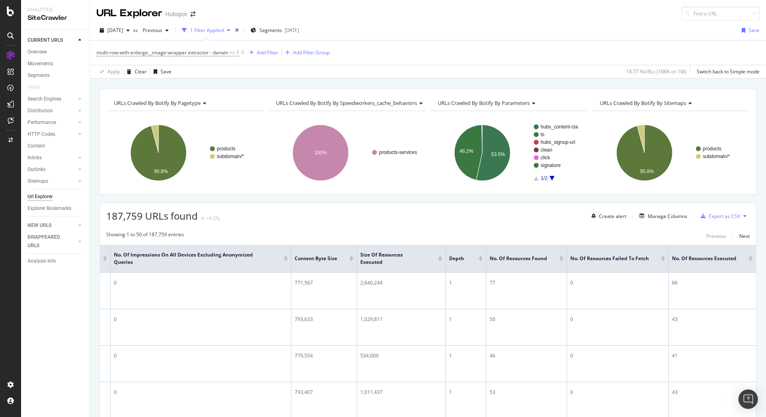
click at [670, 220] on div "Create alert Manage Columns Export as CSV" at bounding box center [669, 216] width 162 height 14
click at [668, 218] on div "Manage Columns" at bounding box center [667, 216] width 40 height 7
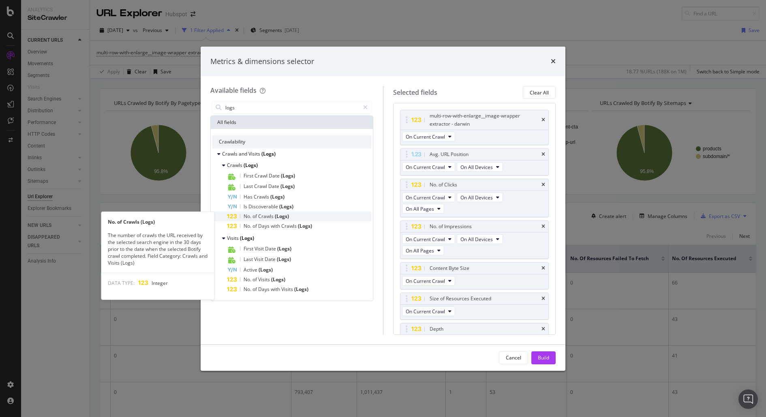
type input "logs"
click at [330, 218] on div "No. of Crawls (Logs)" at bounding box center [299, 216] width 144 height 10
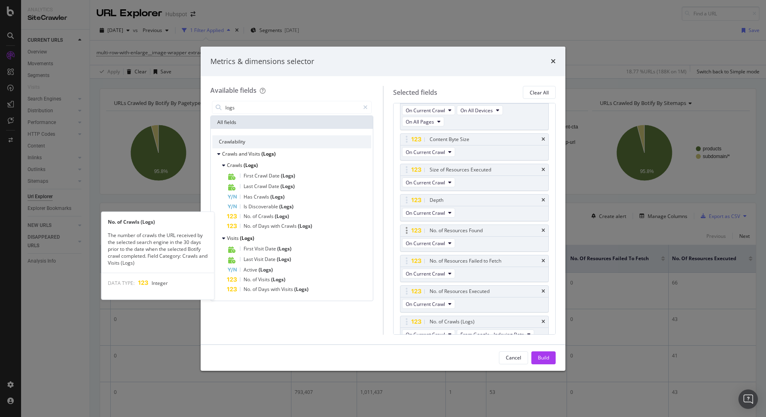
scroll to position [134, 0]
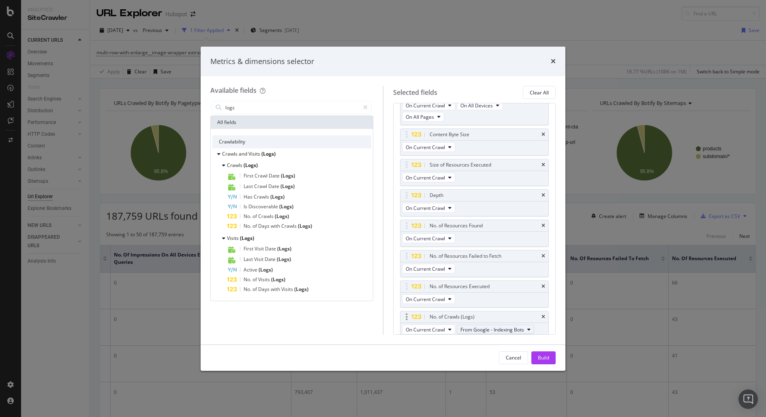
click at [489, 329] on span "From Google - Indexing Bots" at bounding box center [492, 329] width 64 height 7
click at [313, 323] on div "logs All fields Crawlability Crawls and Visits (Logs) Crawls (Logs) First Crawl…" at bounding box center [291, 216] width 163 height 235
click at [303, 219] on div "No. of Crawls (Logs)" at bounding box center [299, 216] width 144 height 10
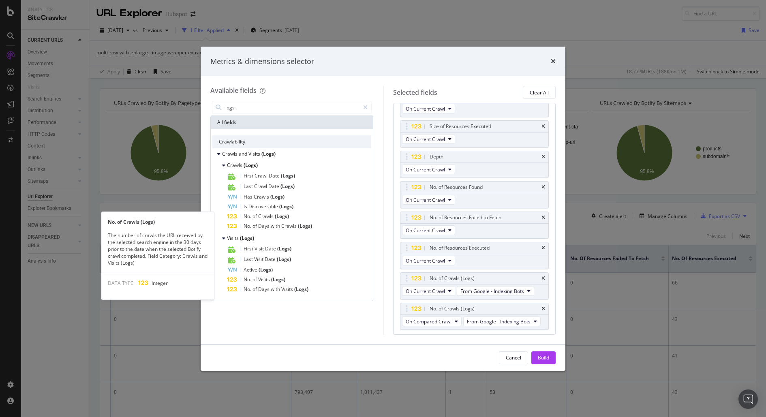
scroll to position [175, 0]
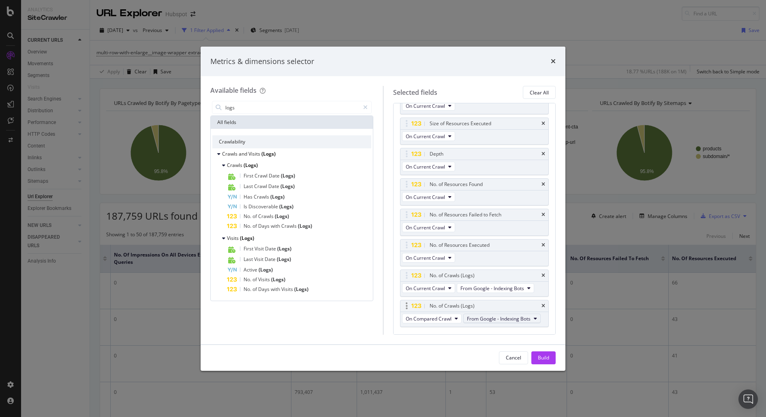
click at [467, 322] on span "From Google - Indexing Bots" at bounding box center [499, 318] width 64 height 7
click at [468, 341] on span "From OpenAI - Indexing Bots" at bounding box center [446, 340] width 77 height 7
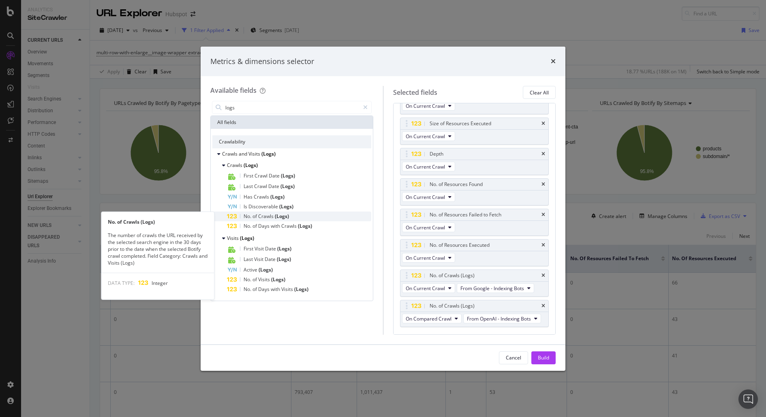
click at [317, 213] on div "No. of Crawls (Logs)" at bounding box center [299, 216] width 144 height 10
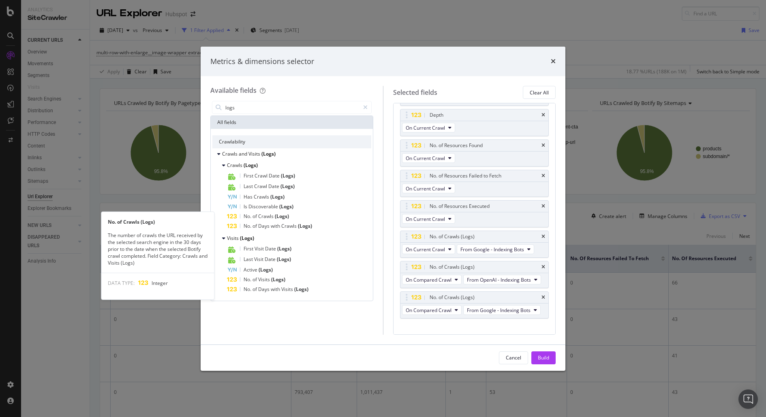
scroll to position [216, 0]
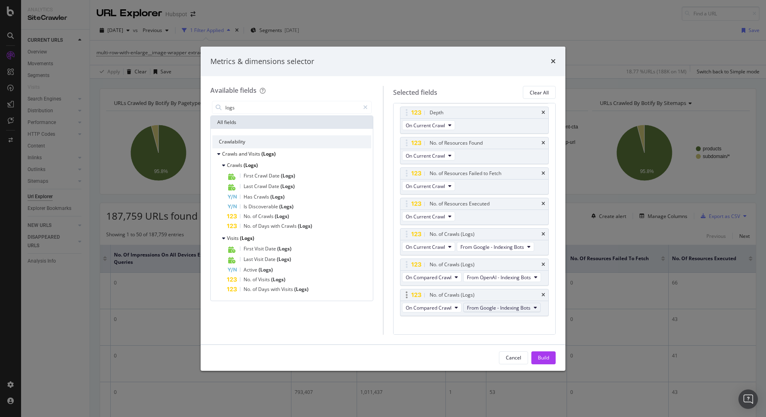
click at [467, 311] on span "From Google - Indexing Bots" at bounding box center [499, 307] width 64 height 7
click at [305, 318] on div "logs All fields Crawlability Crawls and Visits (Logs) Crawls (Logs) First Crawl…" at bounding box center [291, 216] width 163 height 235
click at [541, 297] on icon "times" at bounding box center [543, 294] width 4 height 5
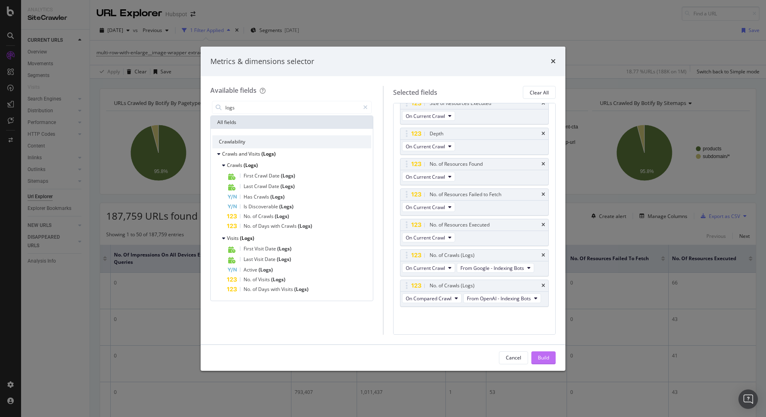
click at [542, 356] on div "Build" at bounding box center [543, 357] width 11 height 7
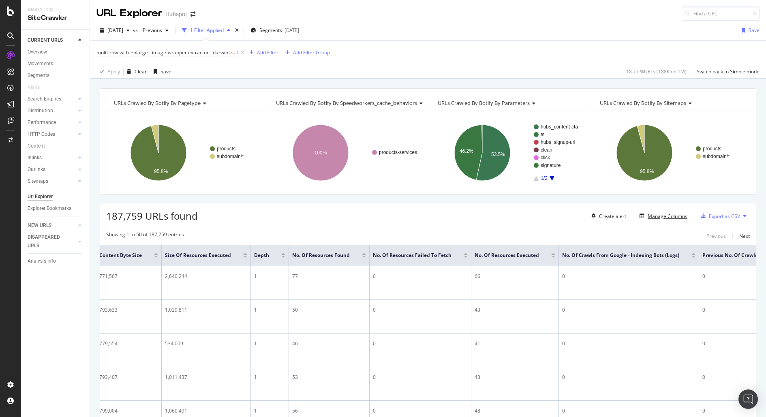
scroll to position [0, 1011]
click at [723, 210] on div "Export as CSV" at bounding box center [718, 216] width 43 height 12
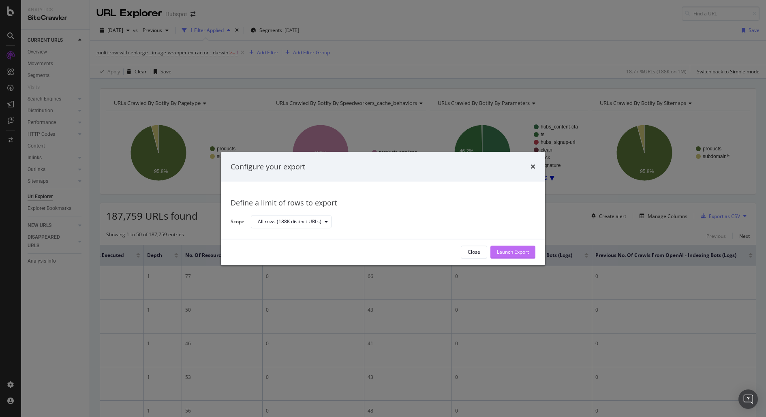
click at [519, 256] on div "Launch Export" at bounding box center [513, 252] width 32 height 12
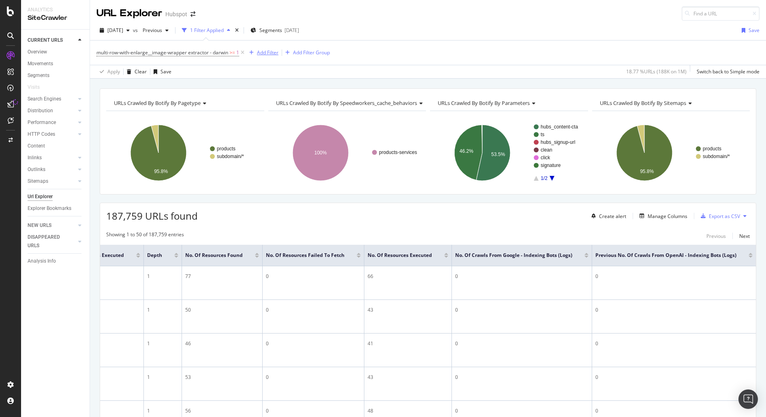
click at [266, 51] on div "Add Filter" at bounding box center [267, 52] width 21 height 7
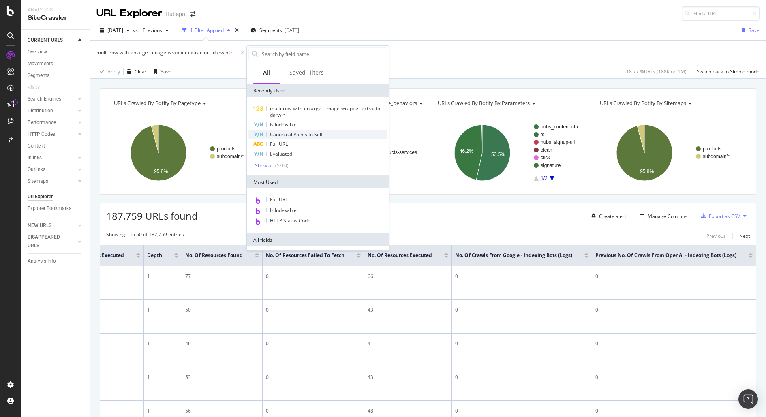
click at [300, 132] on span "Canonical Points to Self" at bounding box center [296, 134] width 53 height 7
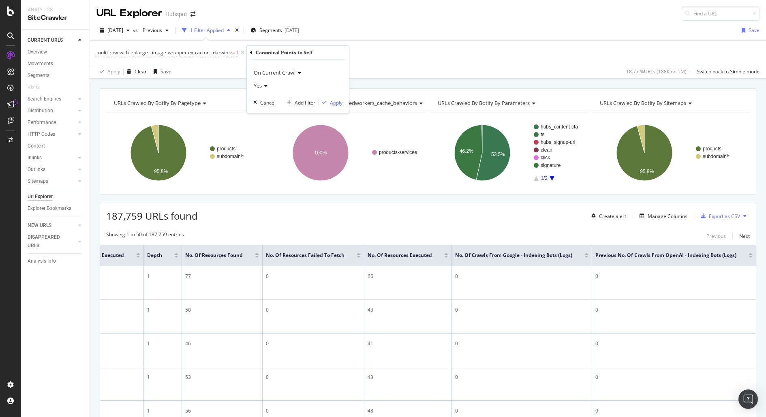
click at [335, 101] on div "Apply" at bounding box center [336, 102] width 13 height 7
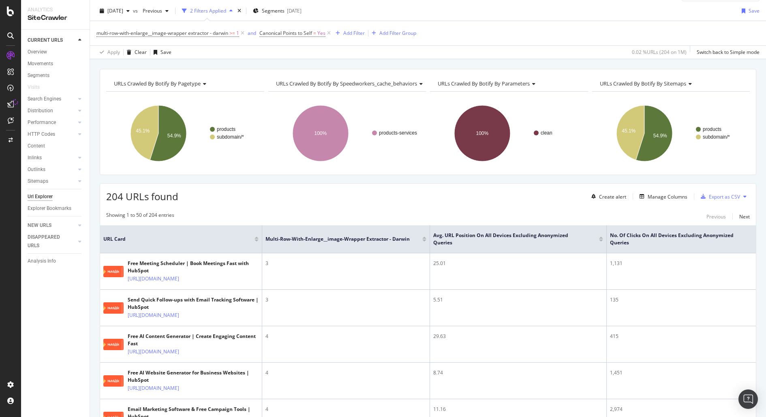
scroll to position [22, 0]
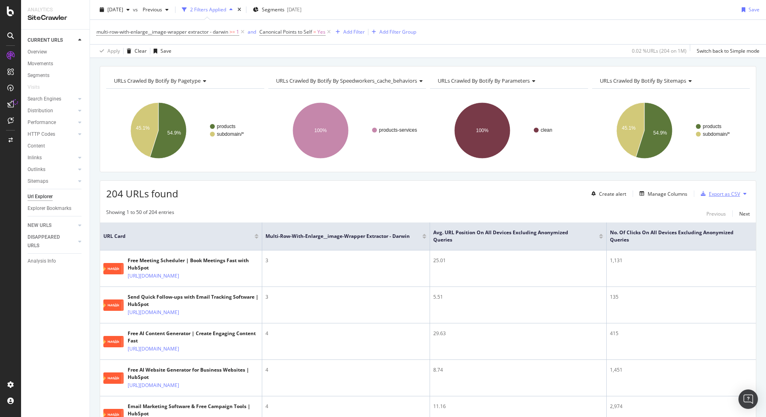
click at [711, 194] on div "Export as CSV" at bounding box center [723, 193] width 31 height 7
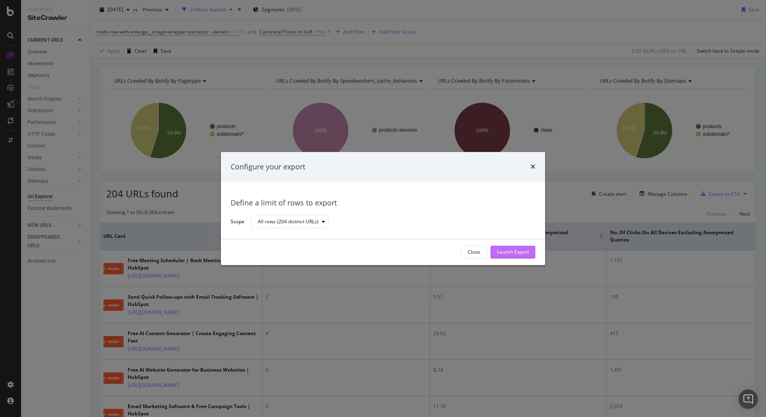
click at [513, 252] on div "Launch Export" at bounding box center [513, 252] width 32 height 7
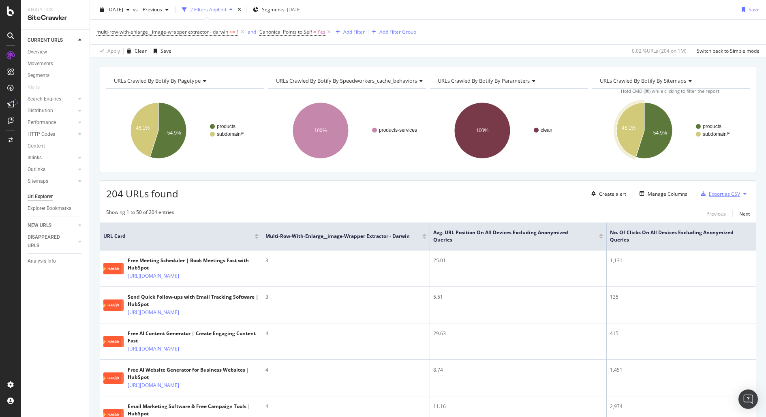
scroll to position [0, 0]
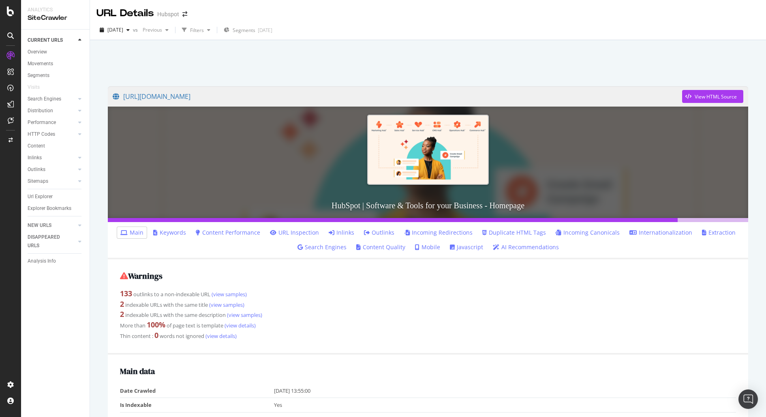
click at [322, 189] on div at bounding box center [428, 161] width 648 height 119
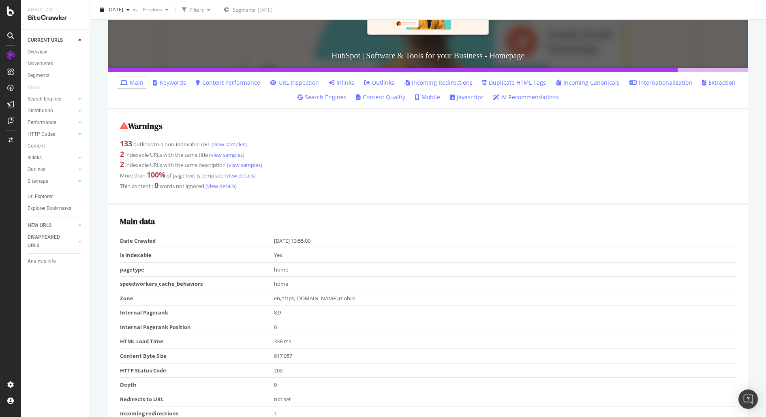
scroll to position [149, 0]
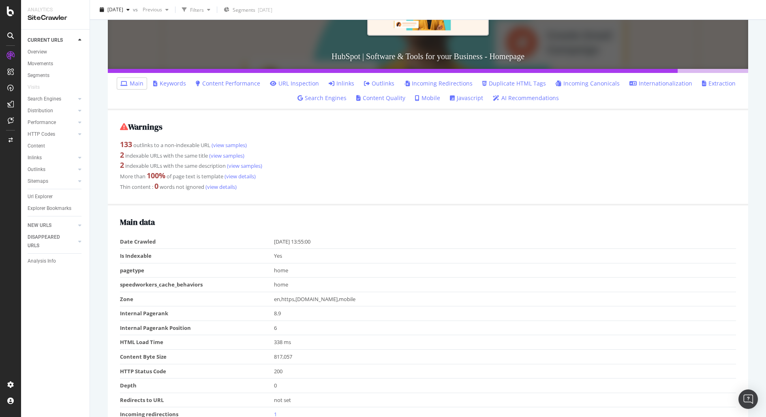
click at [711, 80] on link "Extraction" at bounding box center [719, 83] width 34 height 8
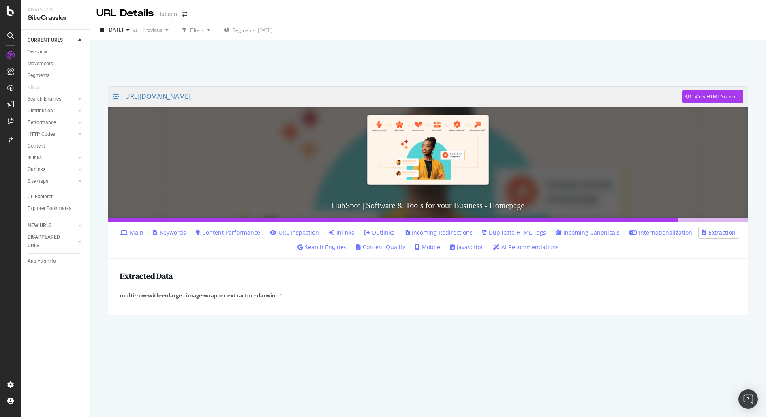
click at [255, 299] on td "multi-row-with-enlarge__image-wrapper extractor - darwin" at bounding box center [200, 295] width 160 height 14
click at [282, 295] on td "0" at bounding box center [507, 295] width 456 height 14
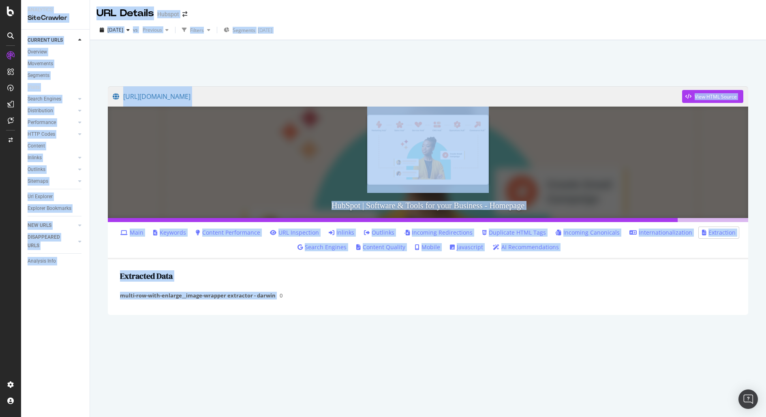
click at [282, 295] on td "0" at bounding box center [507, 295] width 456 height 14
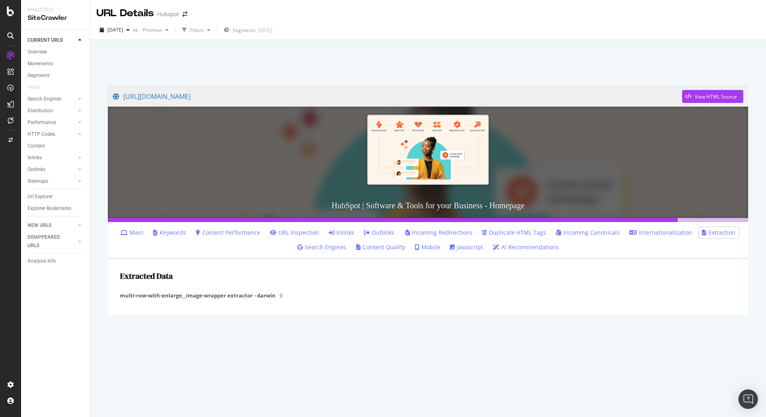
click at [412, 346] on div "https://www.hubspot.com/ View HTML Source HubSpot | Software & Tools for your B…" at bounding box center [428, 247] width 656 height 339
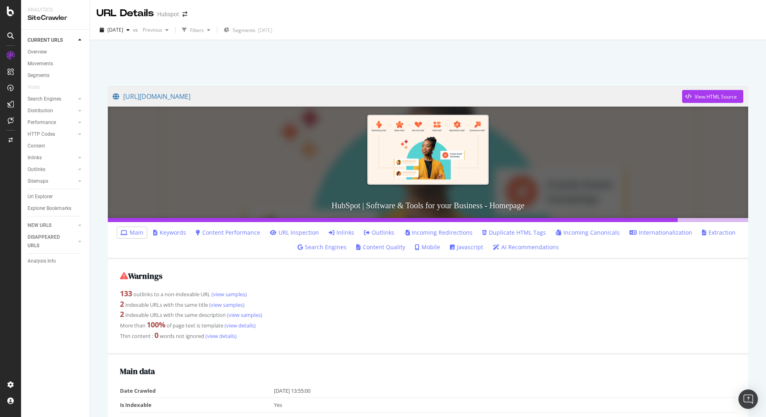
drag, startPoint x: 471, startPoint y: 48, endPoint x: 473, endPoint y: 35, distance: 13.2
click at [471, 47] on div at bounding box center [428, 61] width 656 height 34
drag, startPoint x: 473, startPoint y: 35, endPoint x: 472, endPoint y: 81, distance: 45.8
click at [472, 81] on div "URL Details Hubspot 2025 Aug. 12th vs Previous Filters Segments 2025-08-04 http…" at bounding box center [428, 208] width 676 height 417
click at [6, 34] on div at bounding box center [10, 35] width 13 height 13
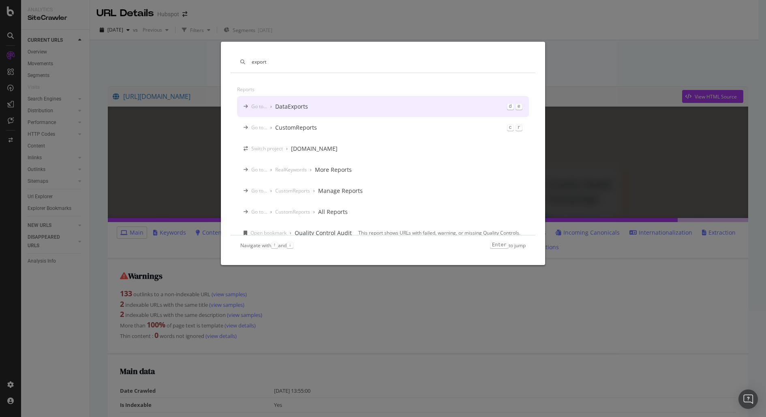
type input "export"
click at [388, 106] on div "Go to... › DataExports d e" at bounding box center [383, 106] width 292 height 21
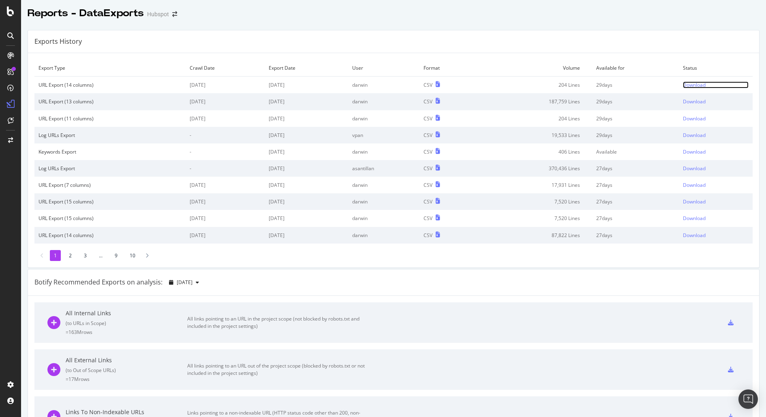
click at [684, 84] on div "Download" at bounding box center [694, 84] width 23 height 7
click at [689, 101] on div "Download" at bounding box center [694, 101] width 23 height 7
